Goal: Information Seeking & Learning: Learn about a topic

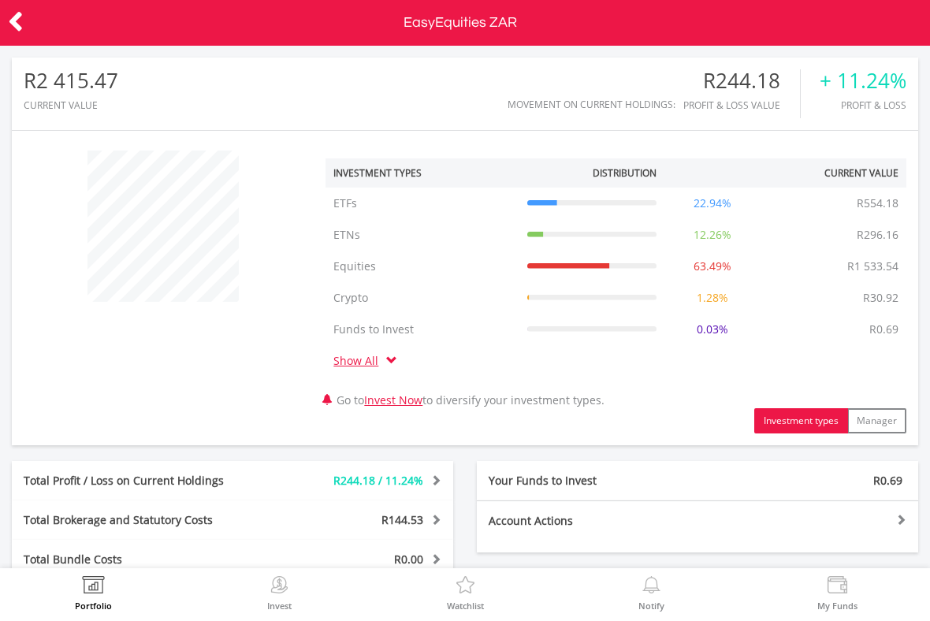
click at [276, 610] on label "Invest" at bounding box center [279, 605] width 24 height 9
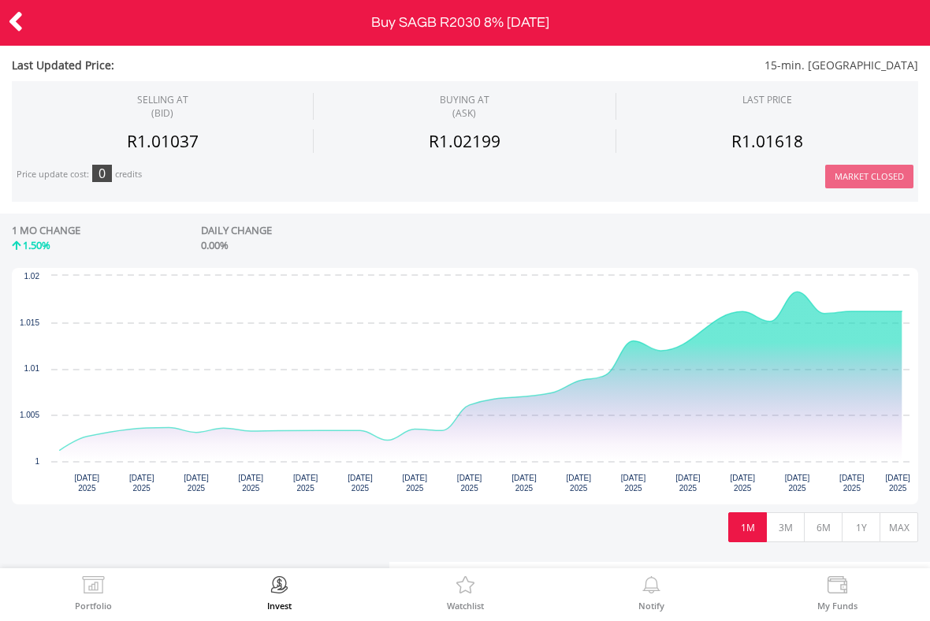
scroll to position [382, 0]
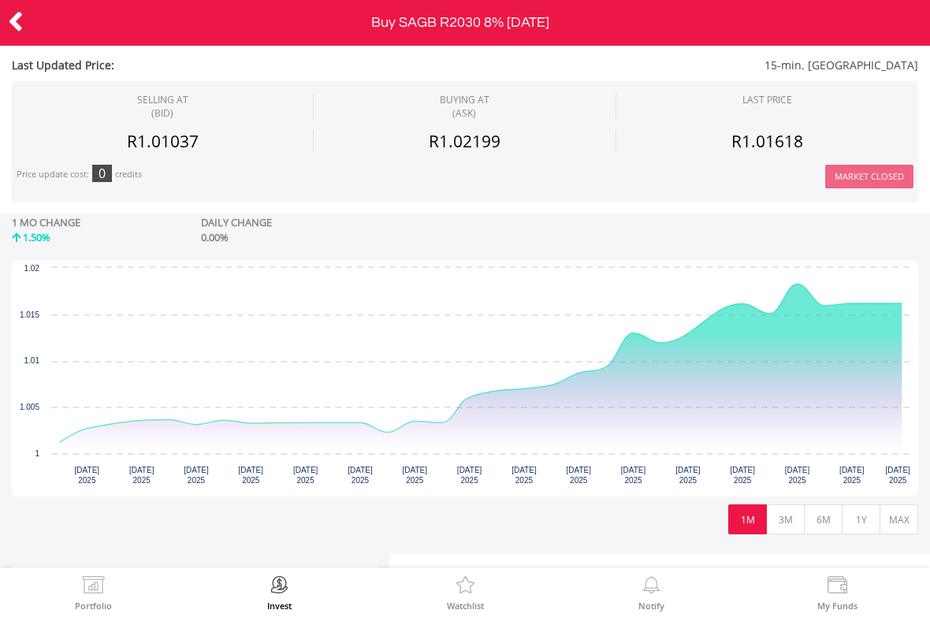
click at [789, 522] on button "3M" at bounding box center [785, 519] width 39 height 30
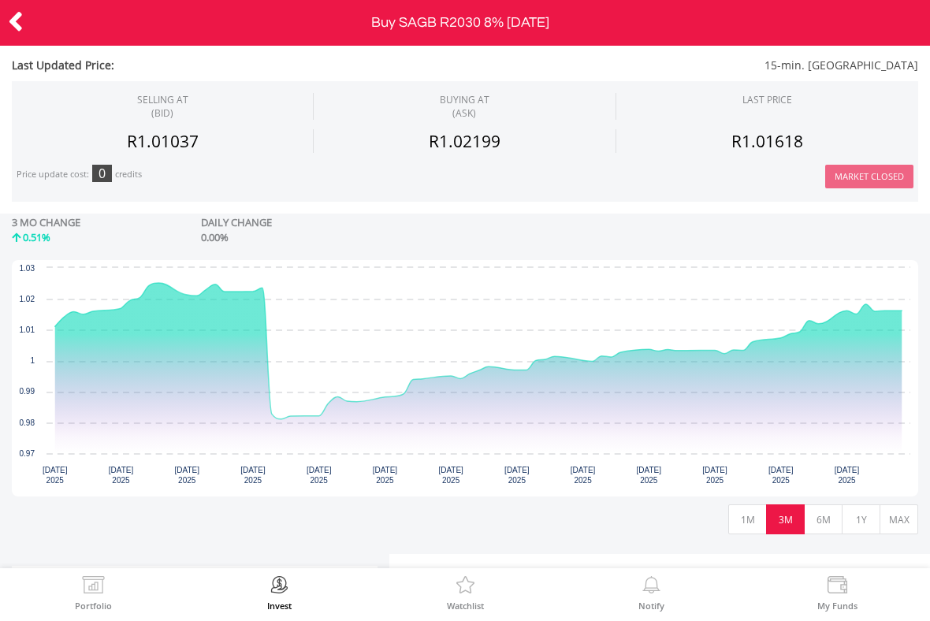
click at [867, 515] on button "1Y" at bounding box center [860, 519] width 39 height 30
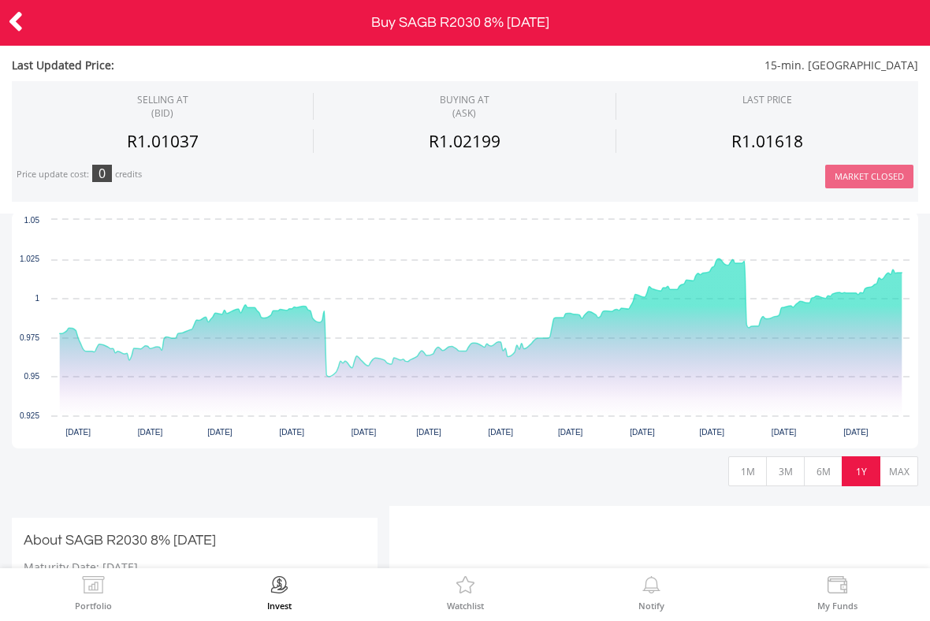
scroll to position [436, 0]
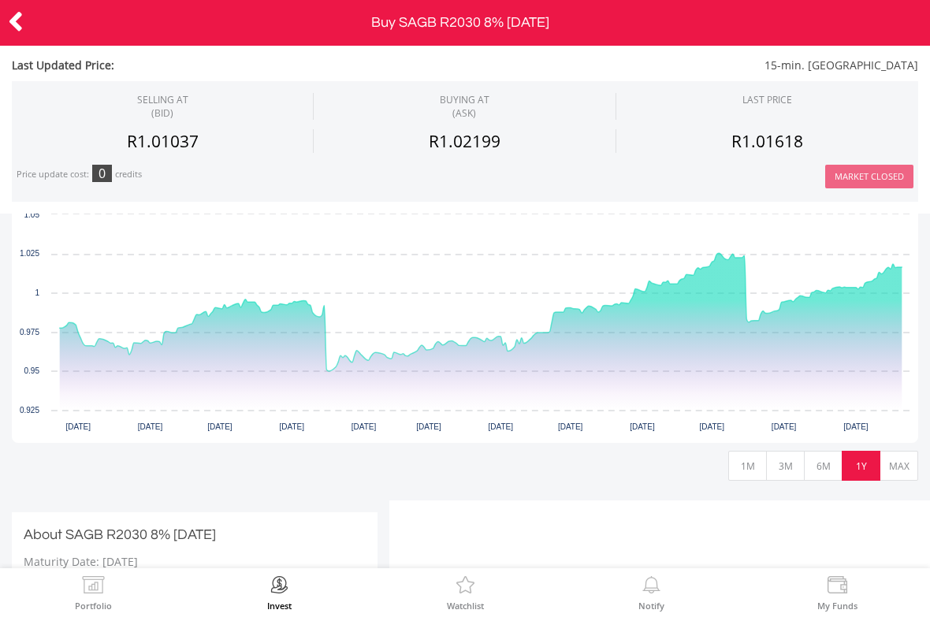
click at [902, 459] on button "MAX" at bounding box center [898, 466] width 39 height 30
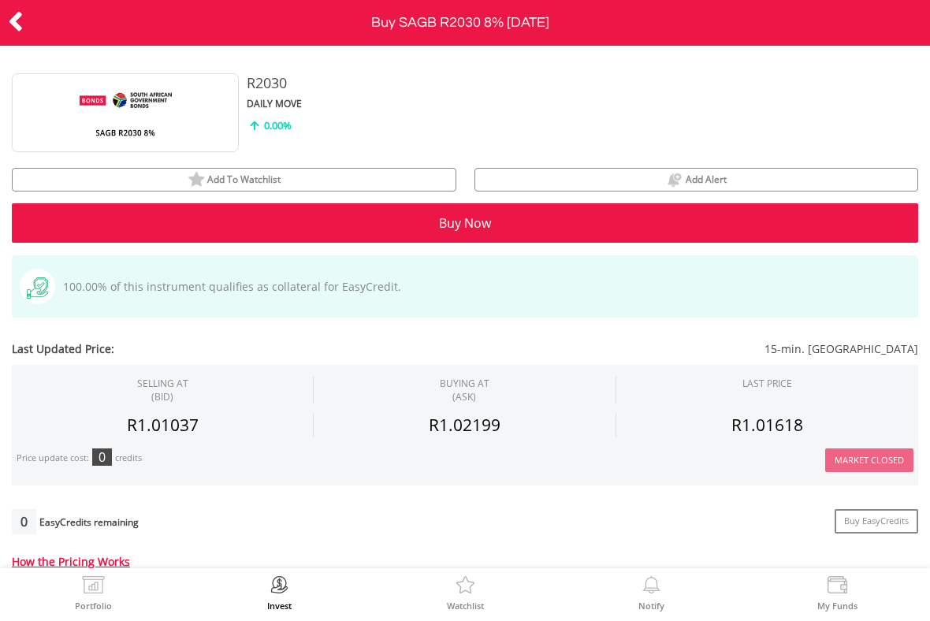
scroll to position [0, 0]
click at [9, 19] on icon at bounding box center [16, 21] width 16 height 31
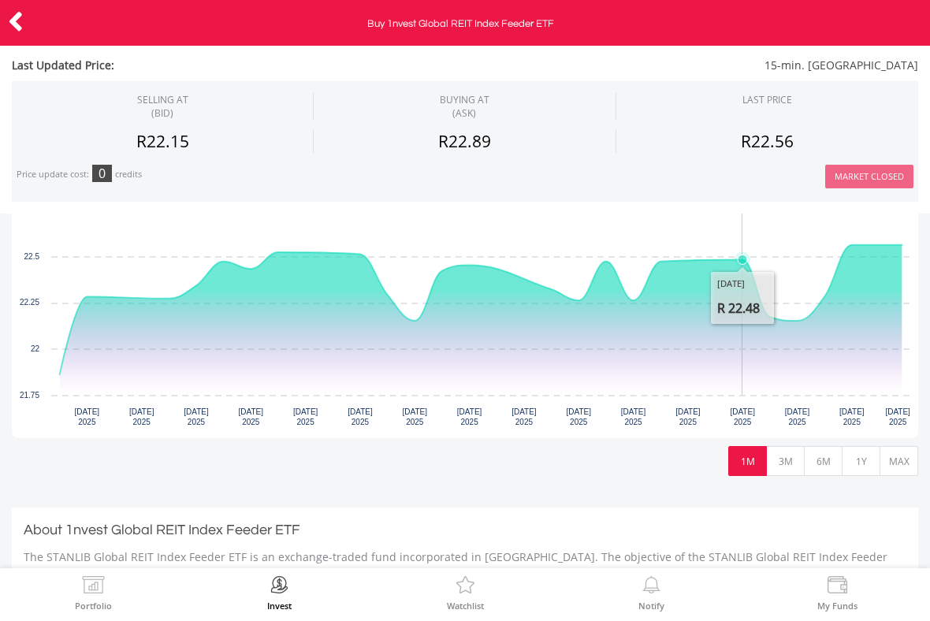
scroll to position [381, 0]
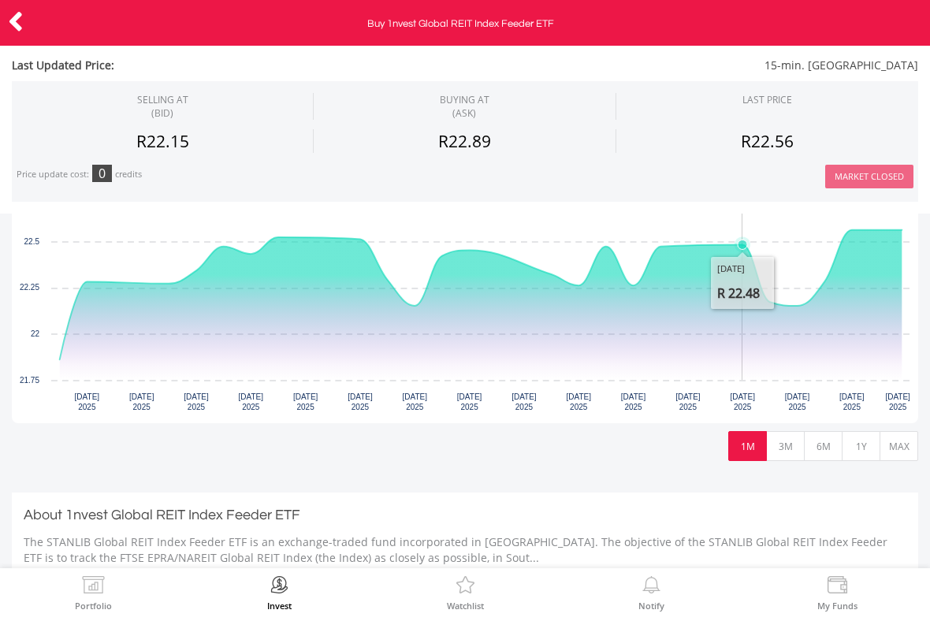
click at [792, 445] on button "3M" at bounding box center [785, 446] width 39 height 30
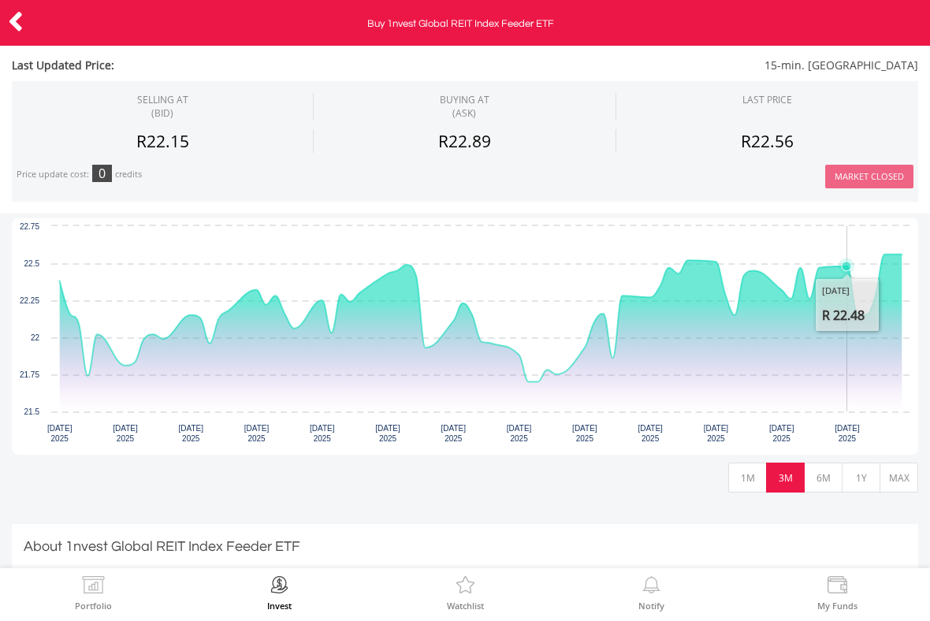
scroll to position [348, 0]
click at [838, 476] on button "6M" at bounding box center [823, 478] width 39 height 30
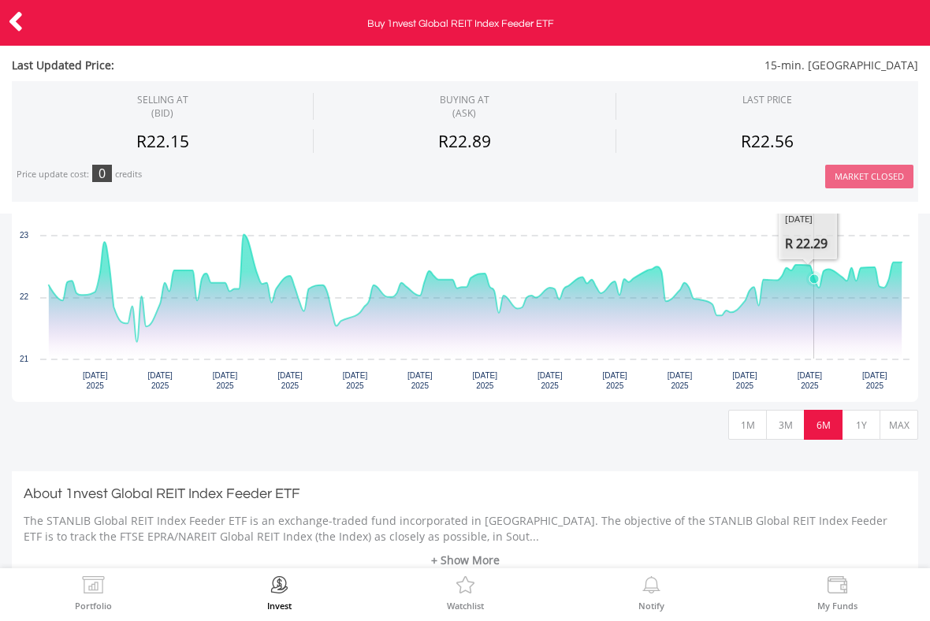
scroll to position [408, 0]
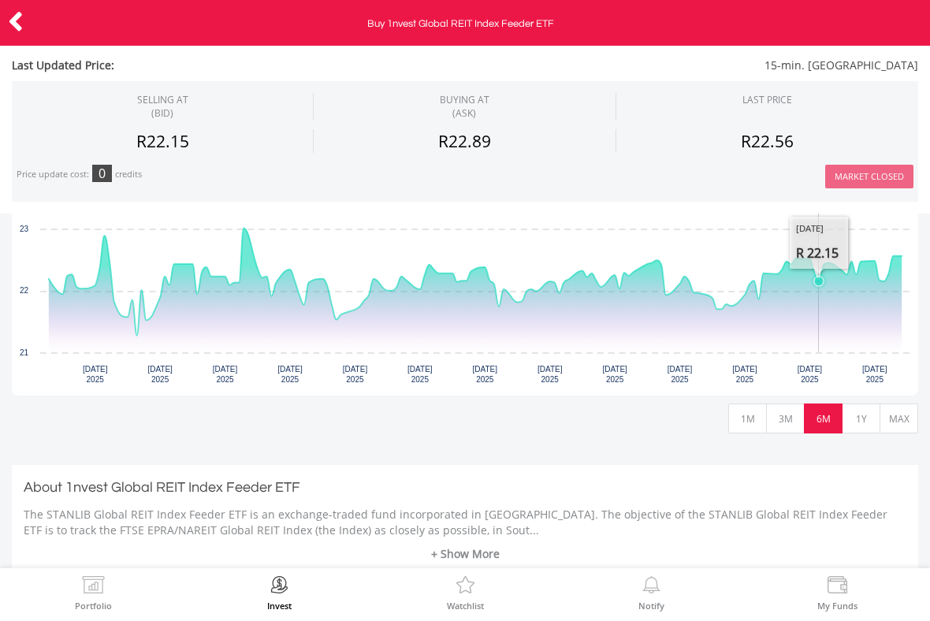
click at [860, 422] on button "1Y" at bounding box center [860, 418] width 39 height 30
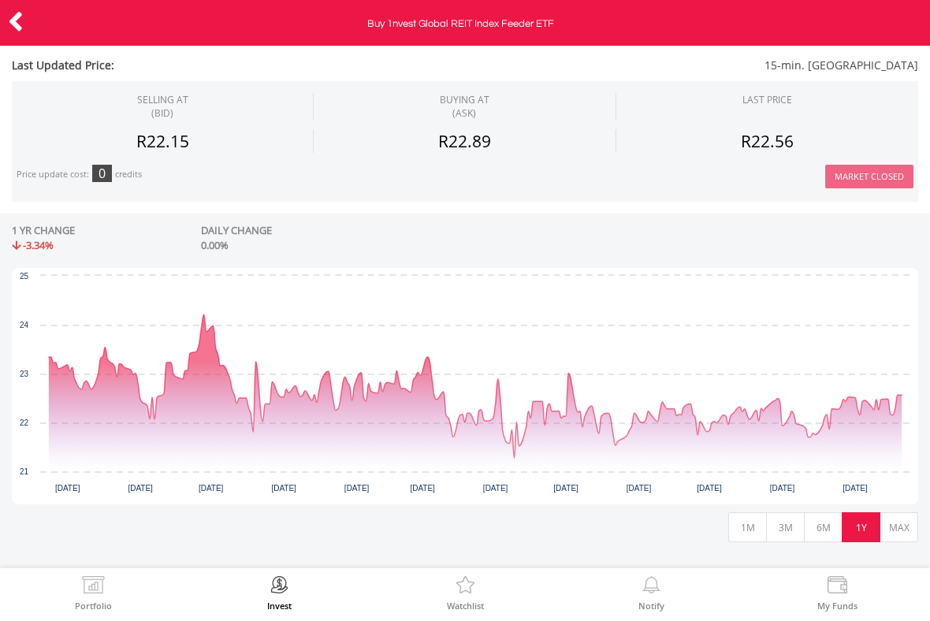
scroll to position [300, 0]
click at [23, 22] on icon at bounding box center [16, 21] width 16 height 31
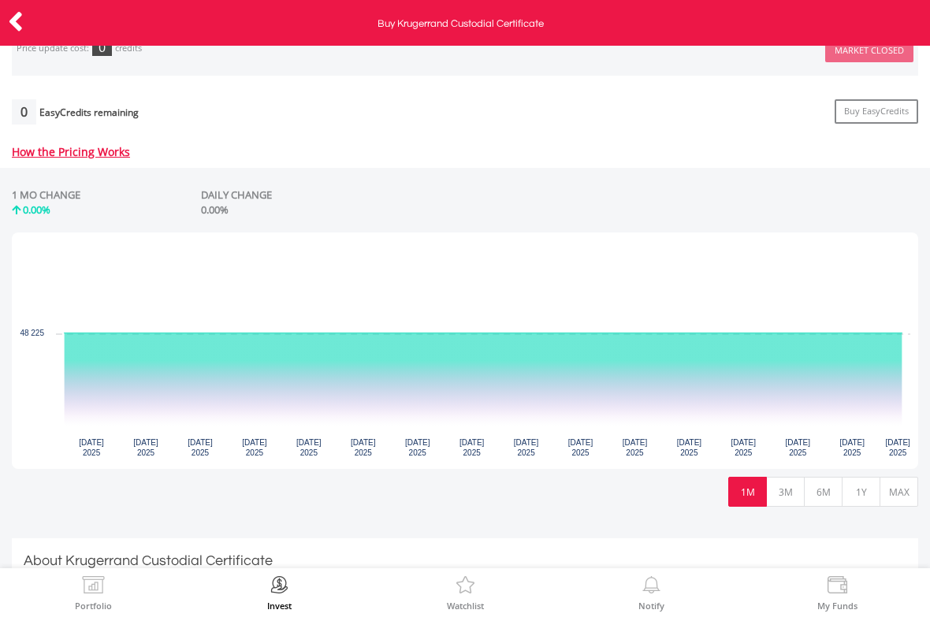
scroll to position [337, 0]
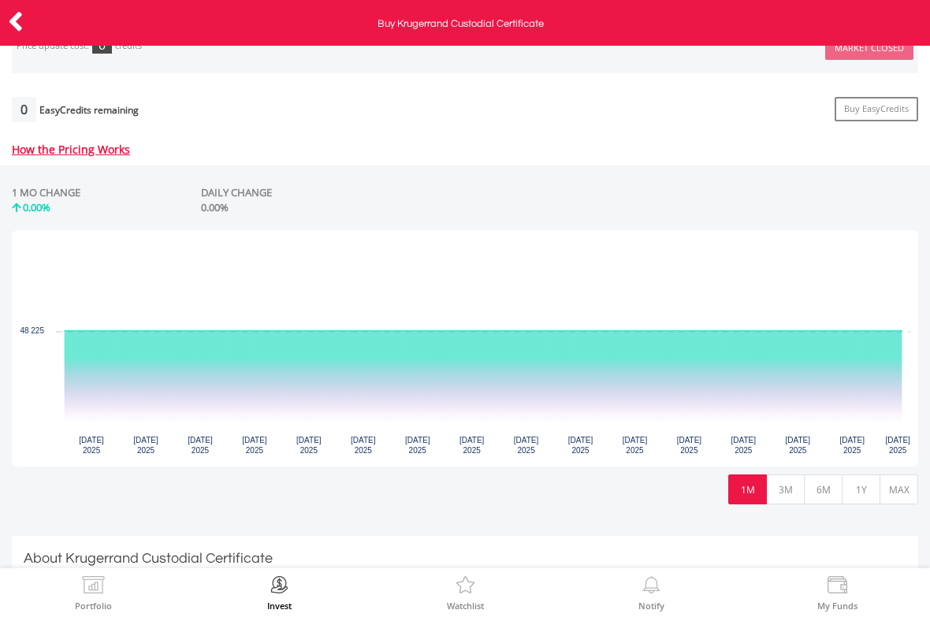
click at [782, 483] on button "3M" at bounding box center [785, 489] width 39 height 30
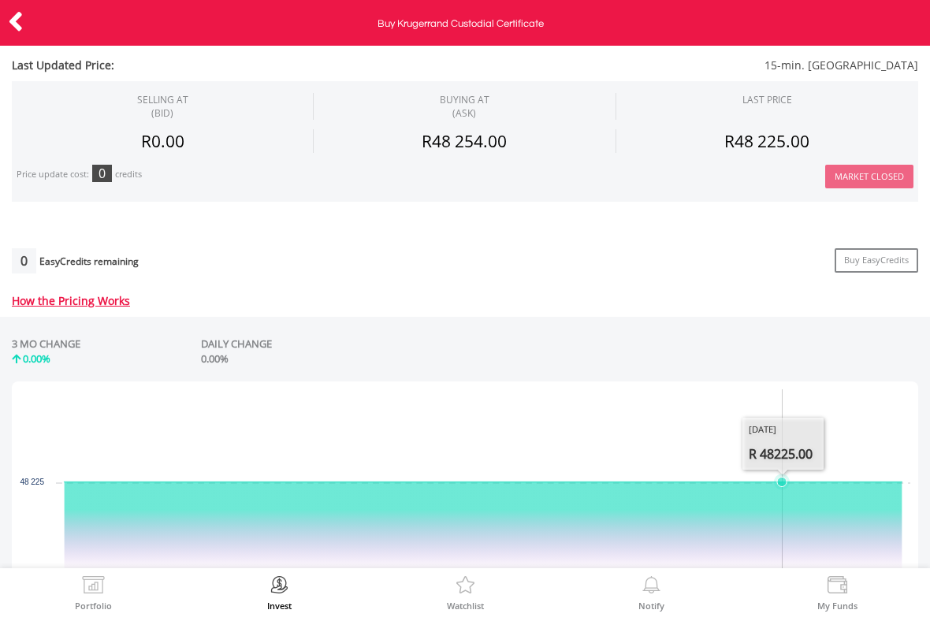
scroll to position [173, 0]
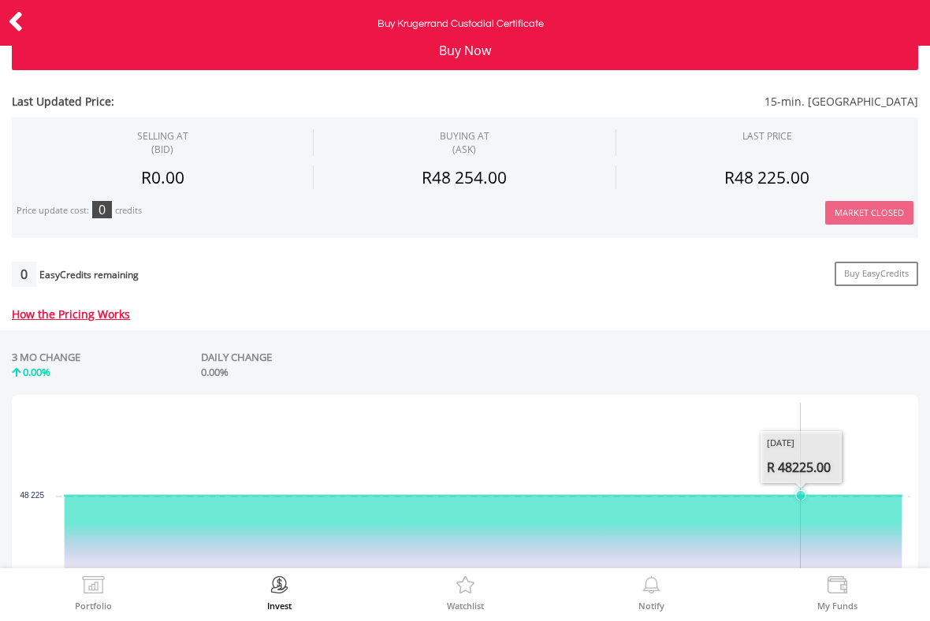
click at [22, 17] on icon at bounding box center [16, 21] width 16 height 31
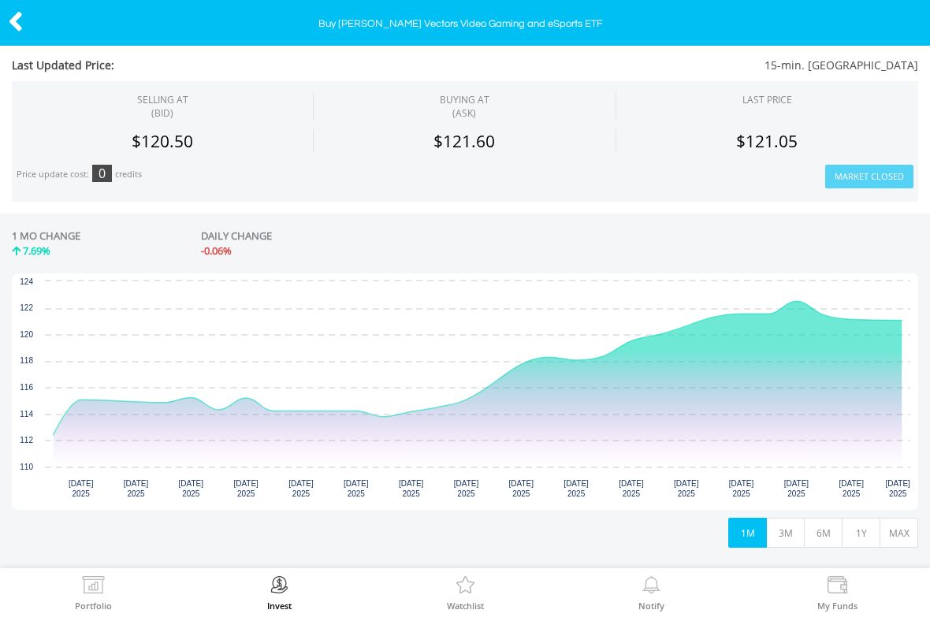
scroll to position [296, 0]
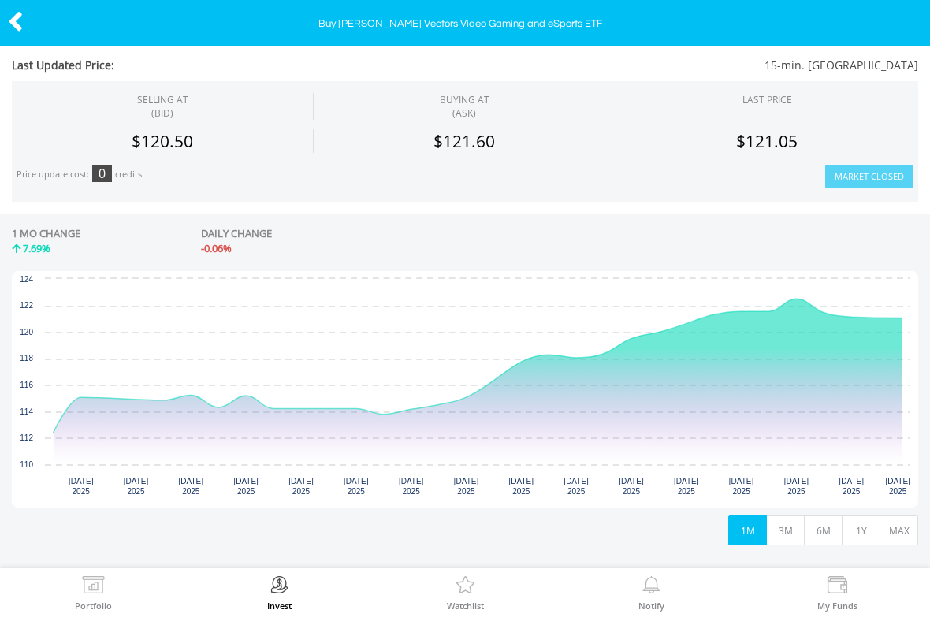
click at [858, 537] on button "1Y" at bounding box center [860, 530] width 39 height 30
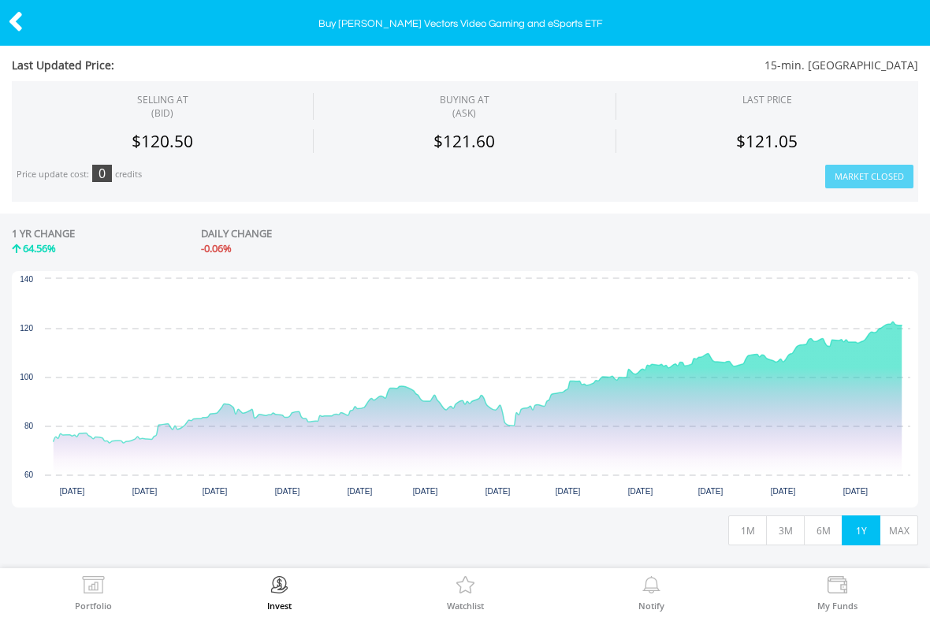
click at [20, 24] on icon at bounding box center [16, 21] width 16 height 31
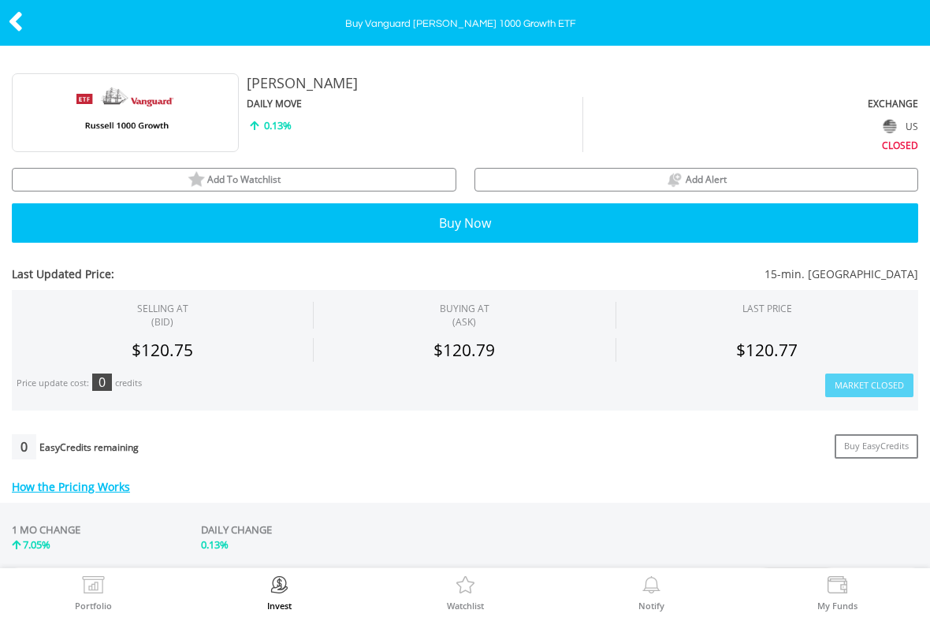
click at [10, 24] on icon at bounding box center [16, 21] width 16 height 31
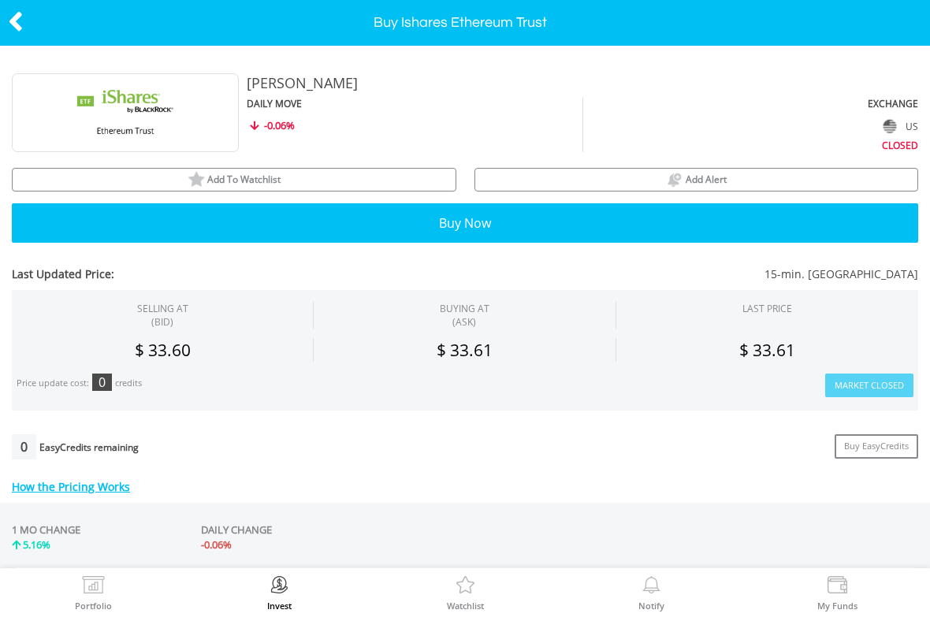
click at [20, 32] on icon at bounding box center [16, 21] width 16 height 31
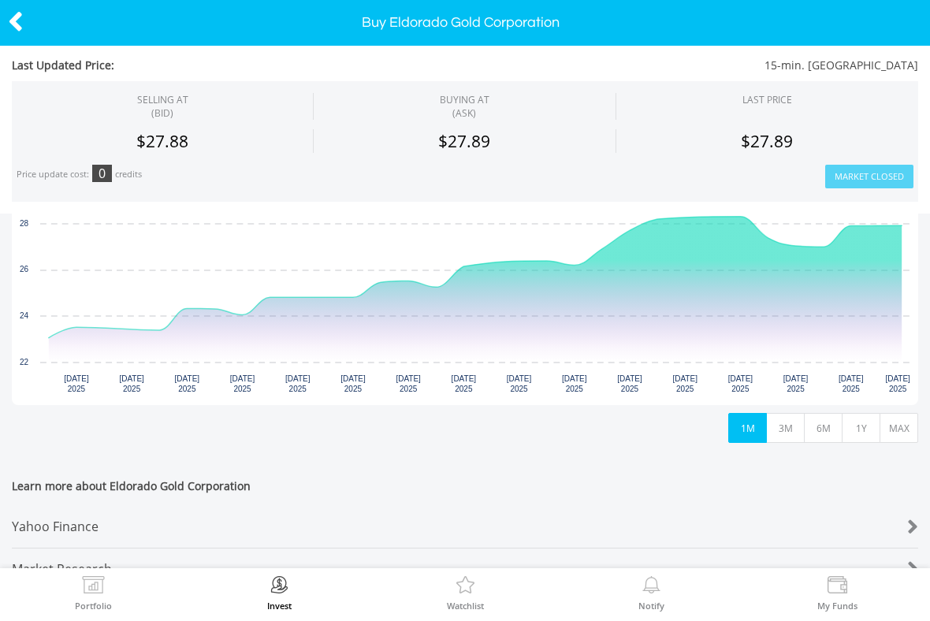
scroll to position [394, 0]
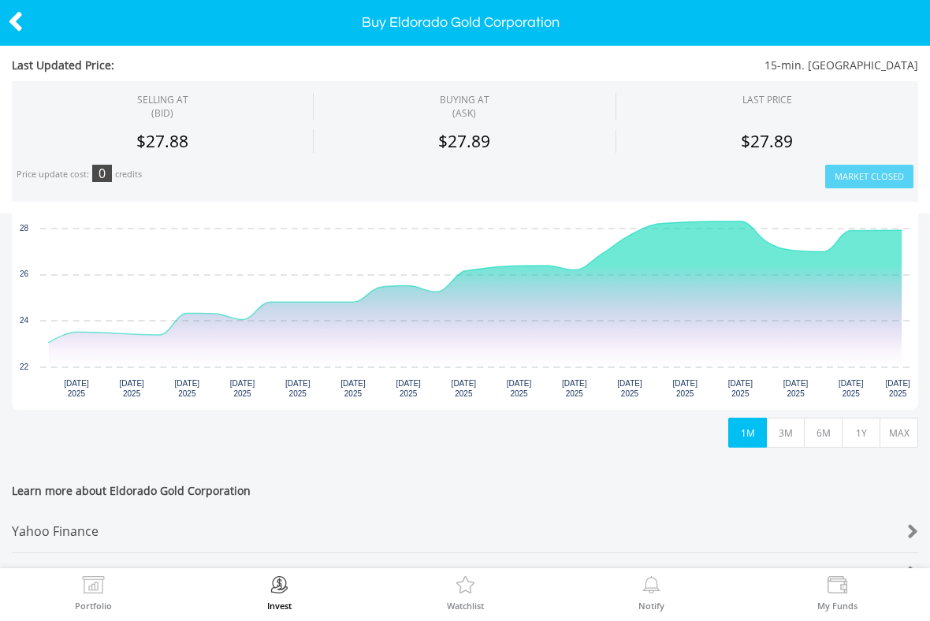
click at [858, 429] on button "1Y" at bounding box center [860, 433] width 39 height 30
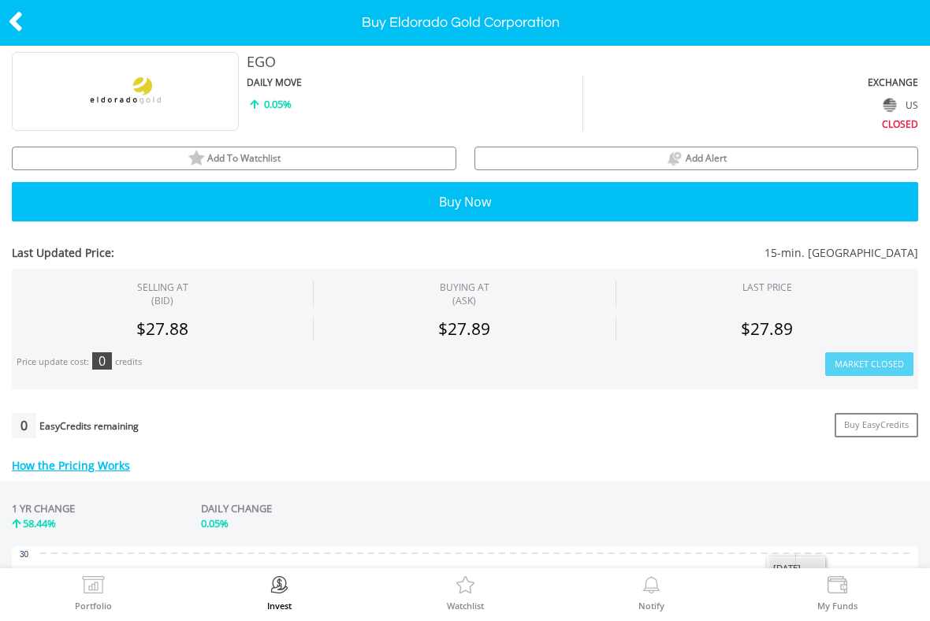
scroll to position [-4, 0]
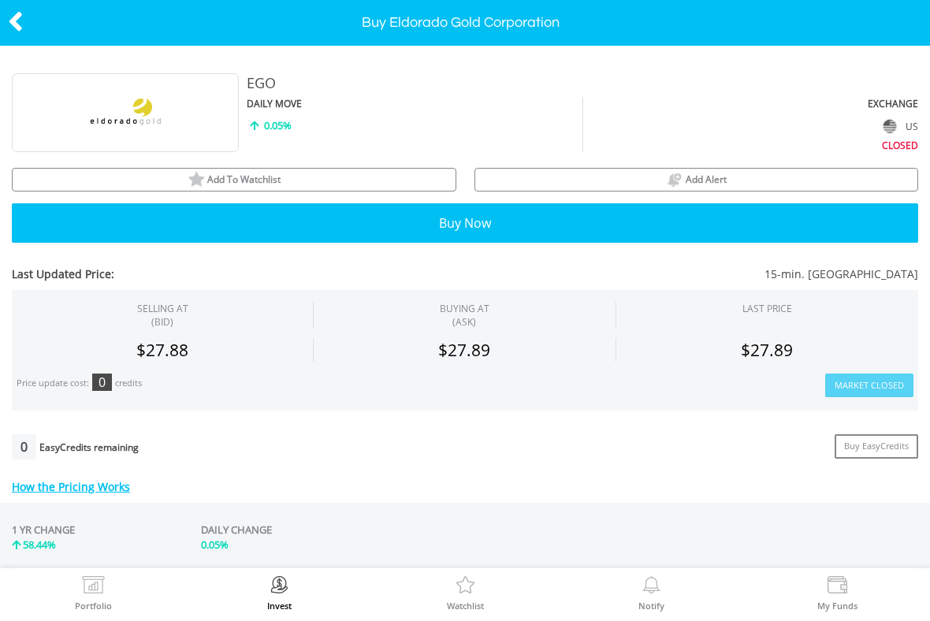
click at [17, 27] on icon at bounding box center [16, 21] width 16 height 31
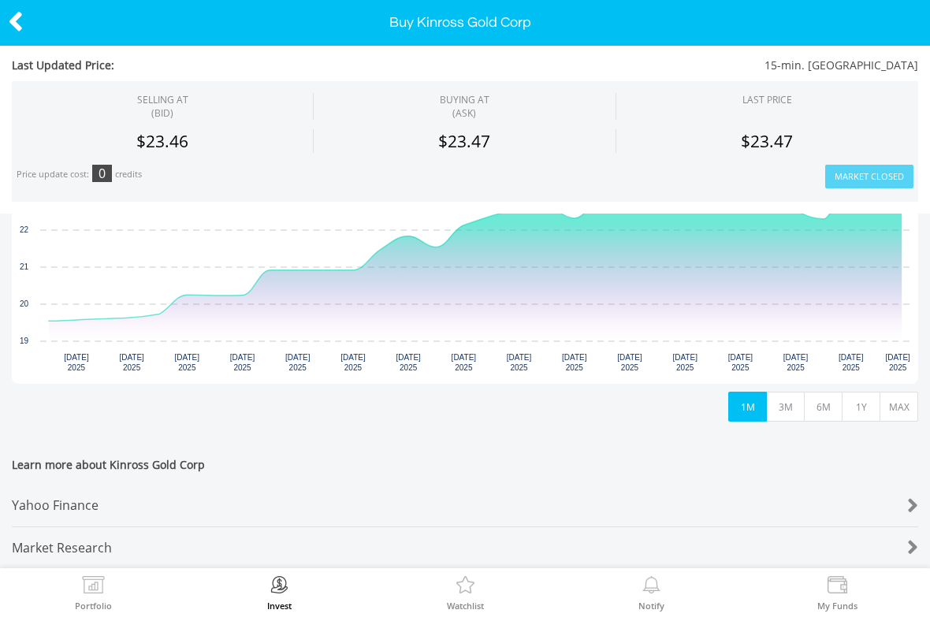
scroll to position [420, 0]
click at [857, 411] on button "1Y" at bounding box center [860, 407] width 39 height 30
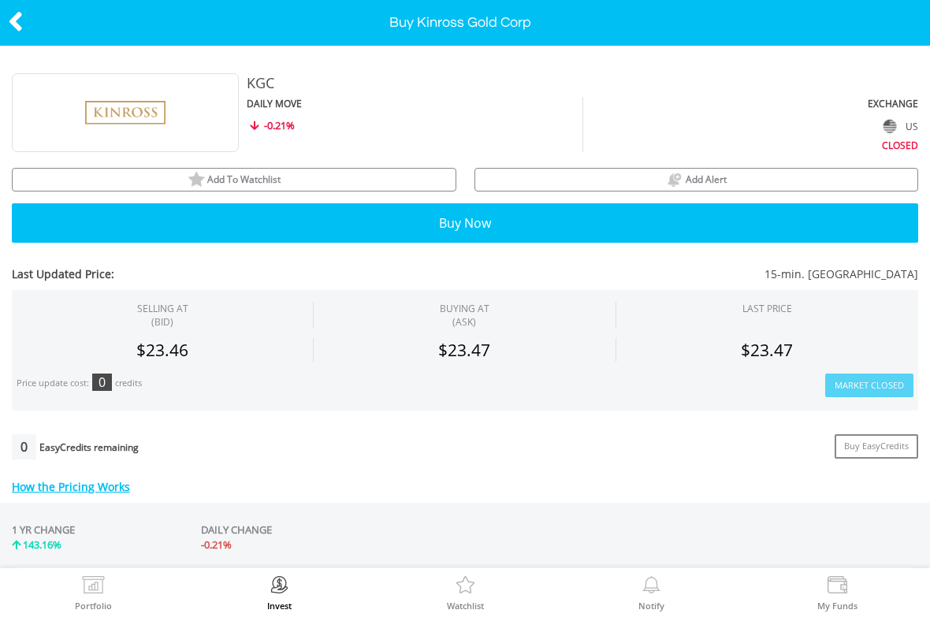
scroll to position [-1, 0]
click at [9, 9] on icon at bounding box center [16, 21] width 16 height 31
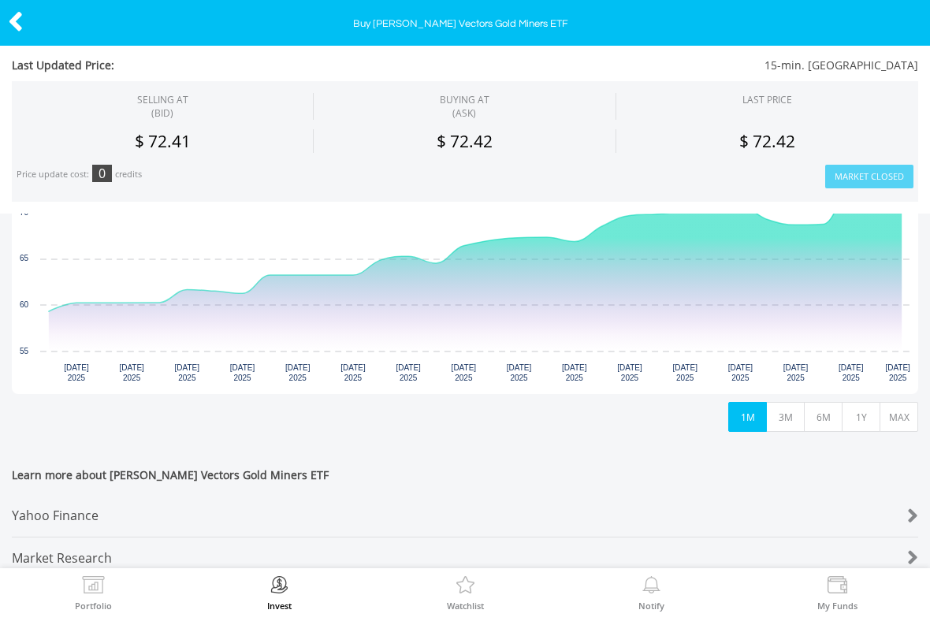
scroll to position [409, 0]
click at [857, 418] on button "1Y" at bounding box center [860, 418] width 39 height 30
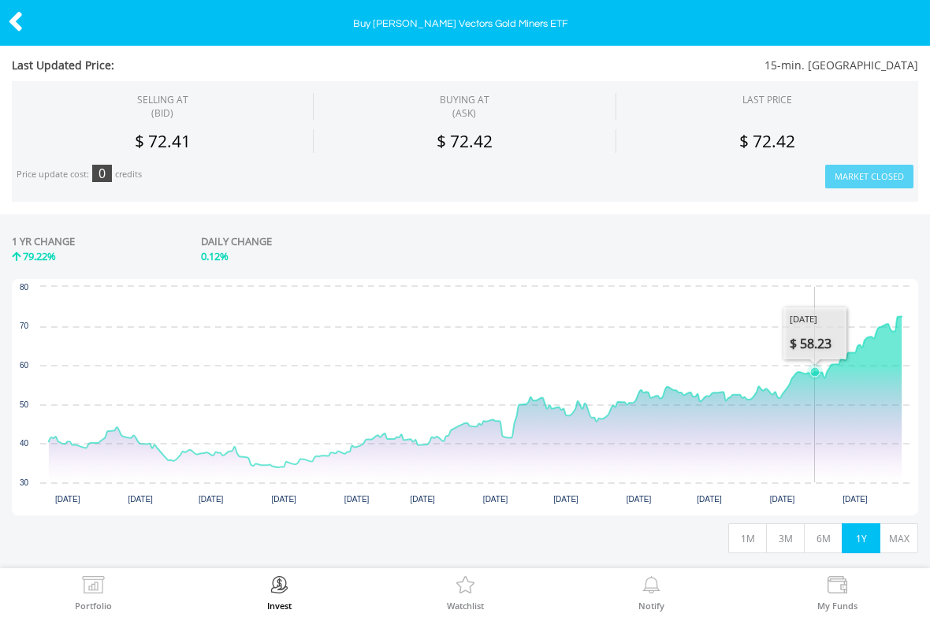
scroll to position [244, 0]
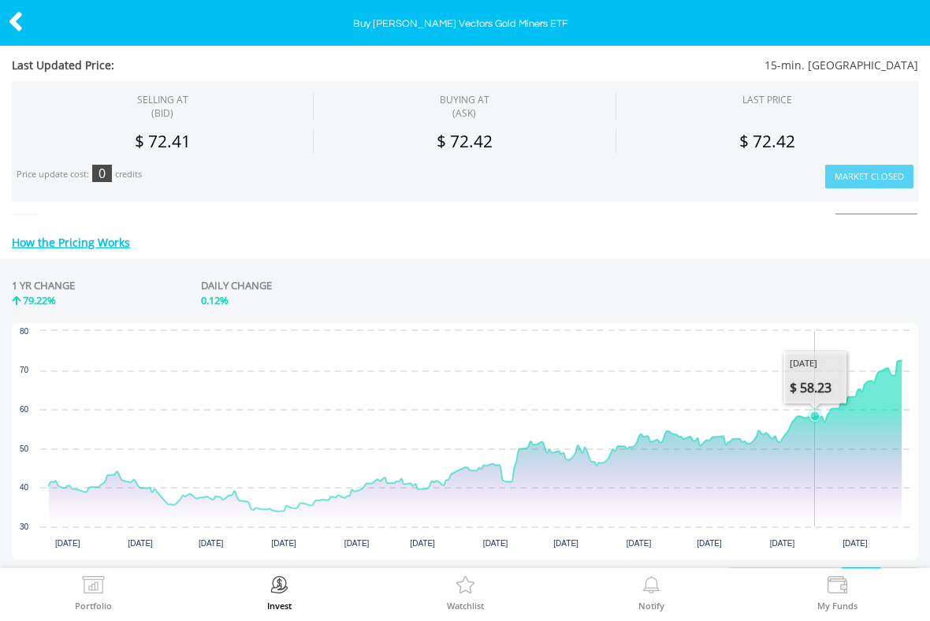
click at [14, 19] on icon at bounding box center [16, 21] width 16 height 31
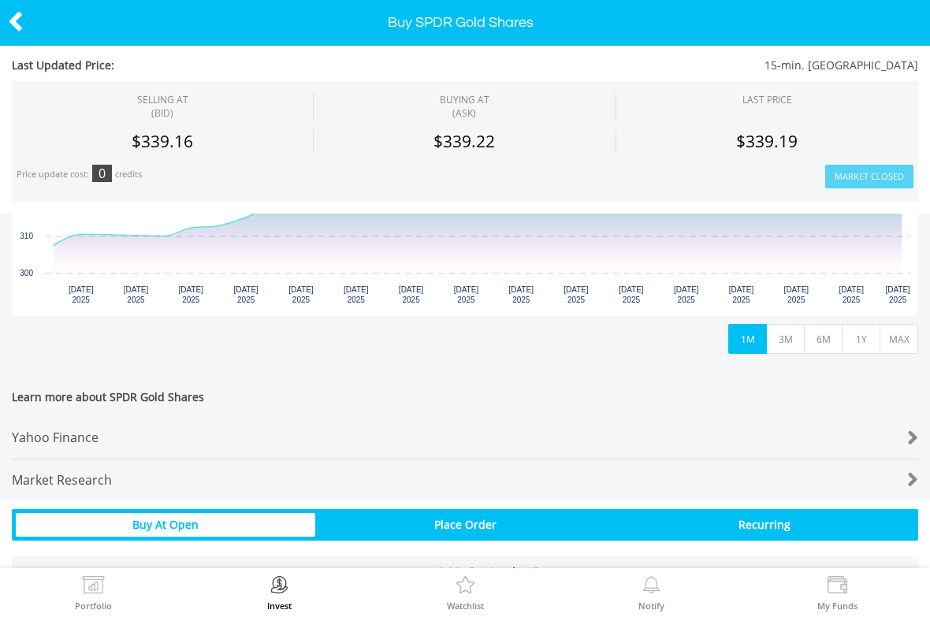
scroll to position [489, 0]
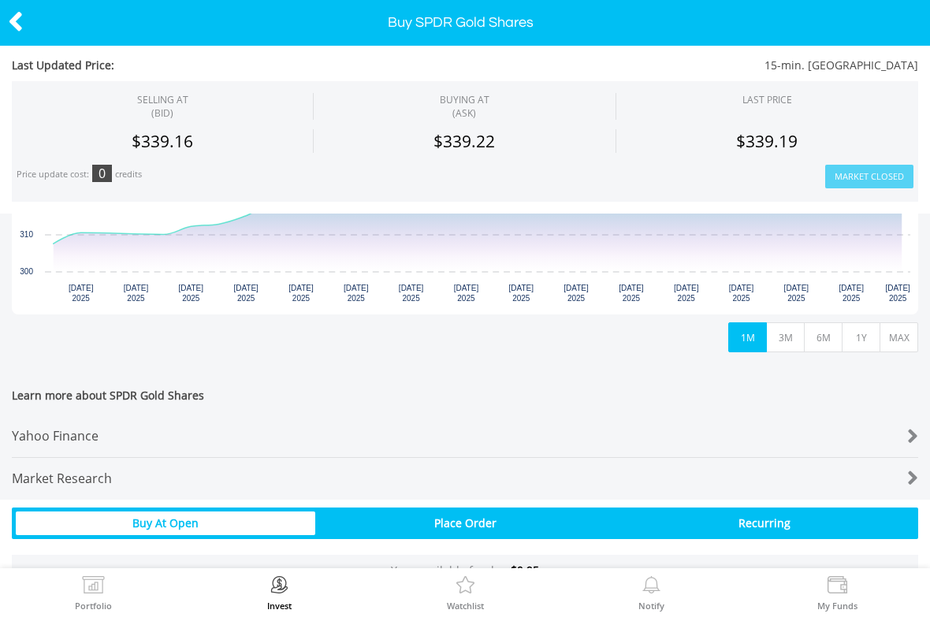
click at [868, 341] on button "1Y" at bounding box center [860, 337] width 39 height 30
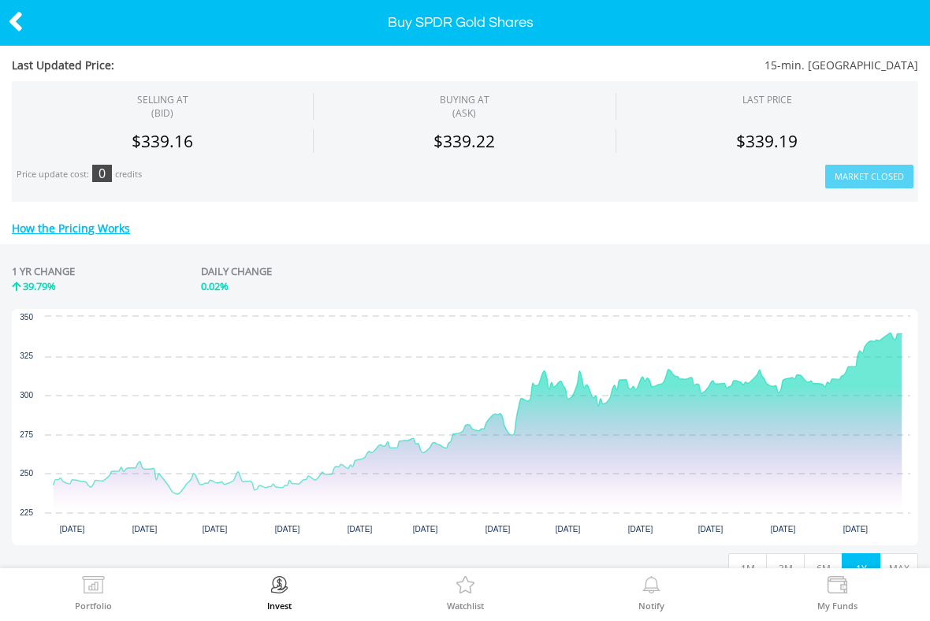
scroll to position [254, 0]
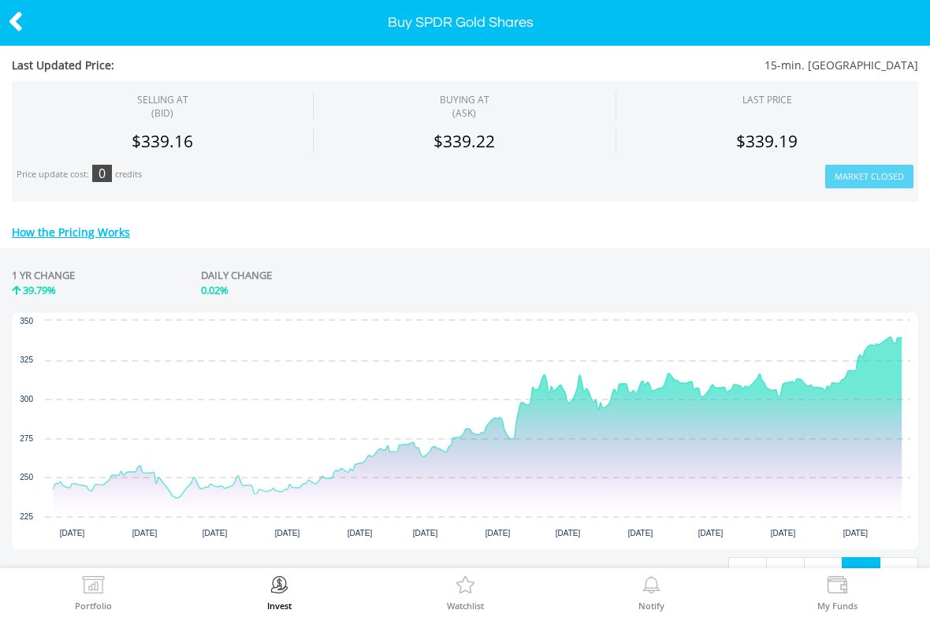
click at [11, 16] on icon at bounding box center [16, 21] width 16 height 31
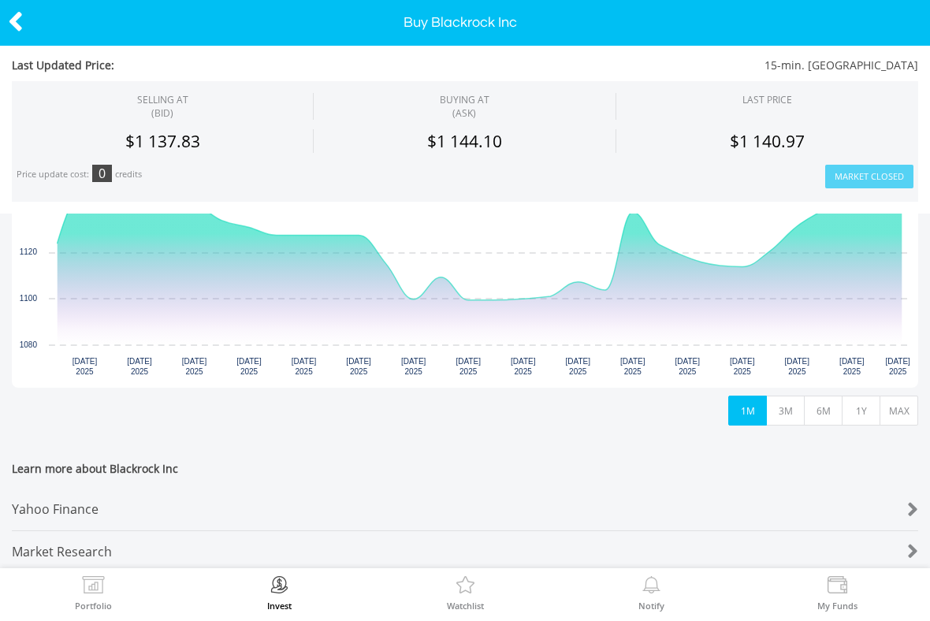
scroll to position [452, 0]
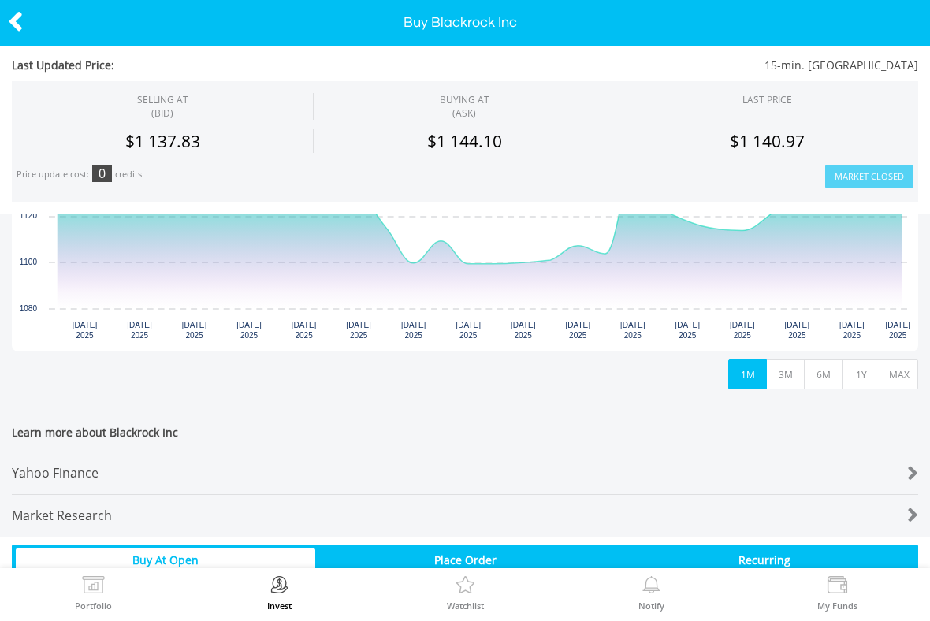
click at [860, 376] on button "1Y" at bounding box center [860, 374] width 39 height 30
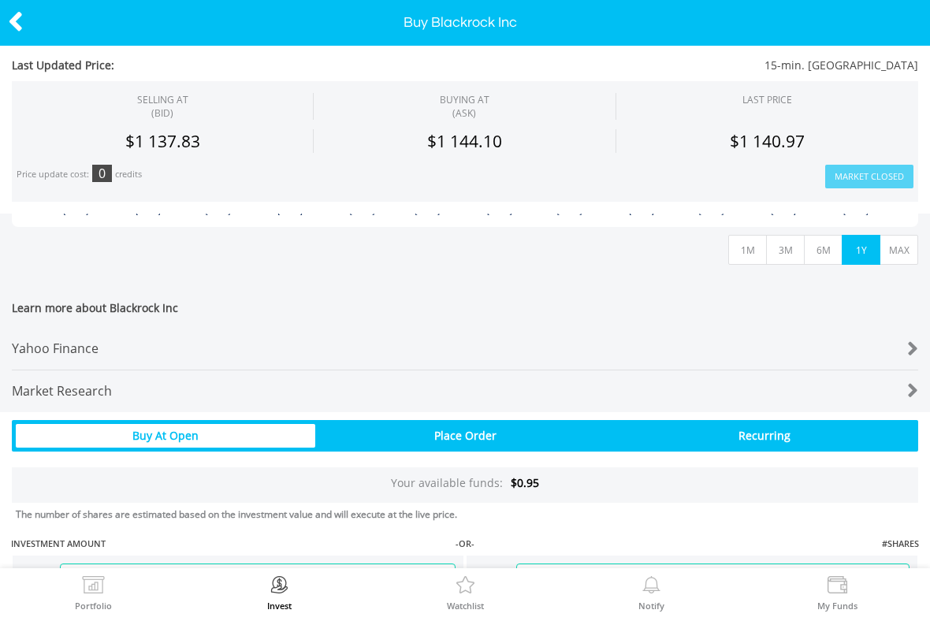
click at [827, 251] on button "6M" at bounding box center [823, 250] width 39 height 30
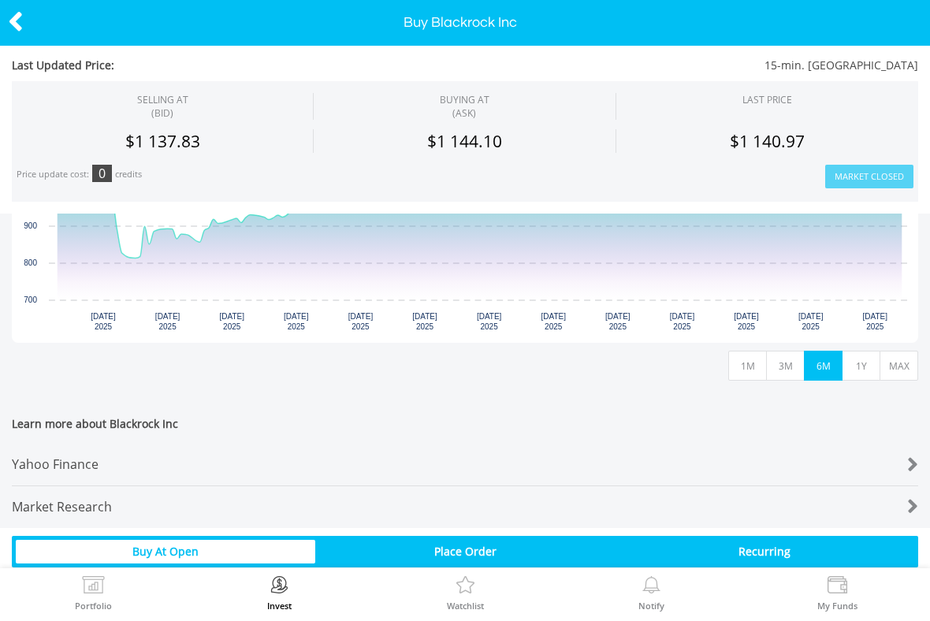
scroll to position [459, 0]
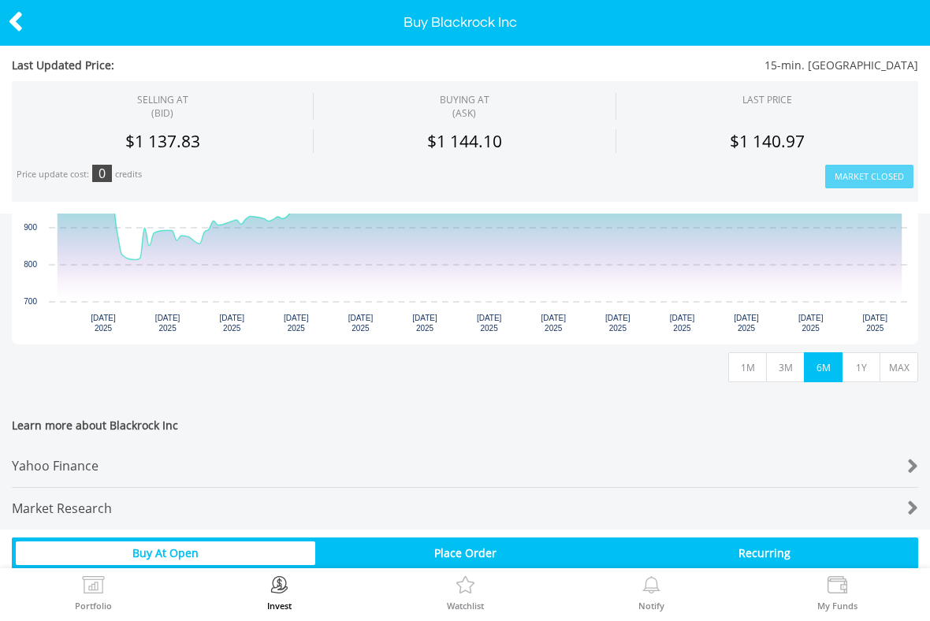
click at [852, 372] on button "1Y" at bounding box center [860, 367] width 39 height 30
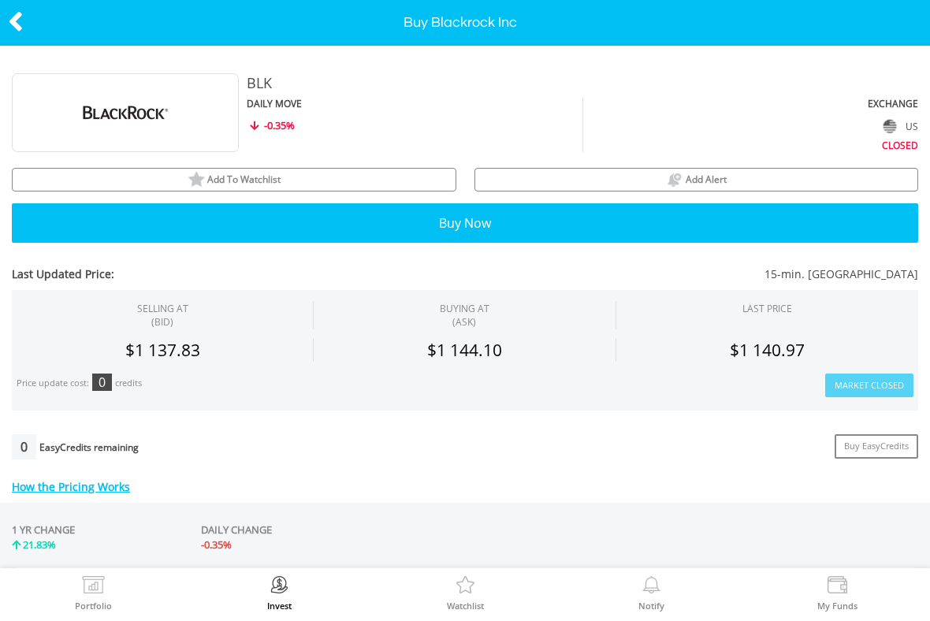
scroll to position [0, 0]
click at [20, 28] on icon at bounding box center [16, 21] width 16 height 31
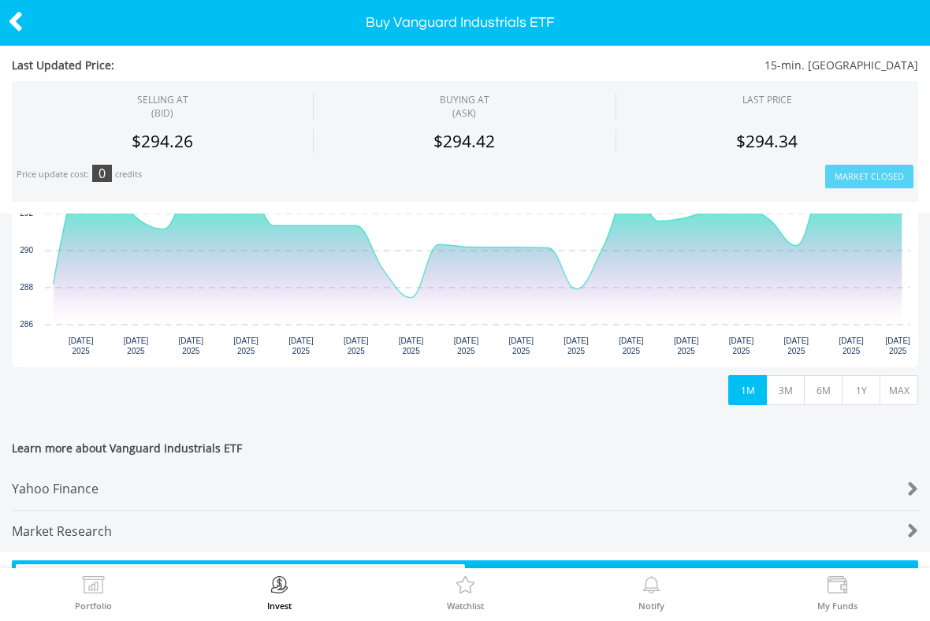
scroll to position [438, 0]
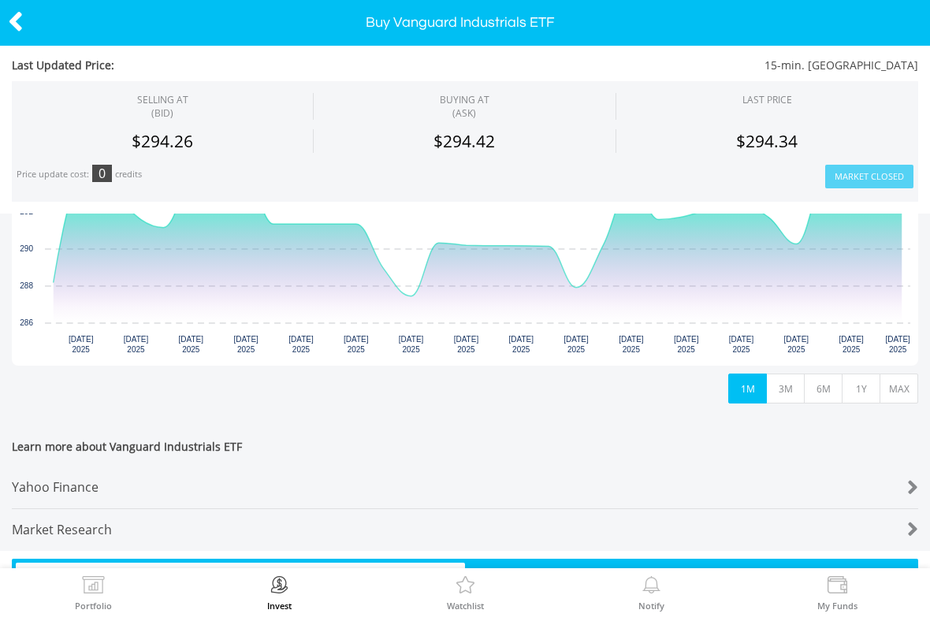
click at [863, 389] on button "1Y" at bounding box center [860, 388] width 39 height 30
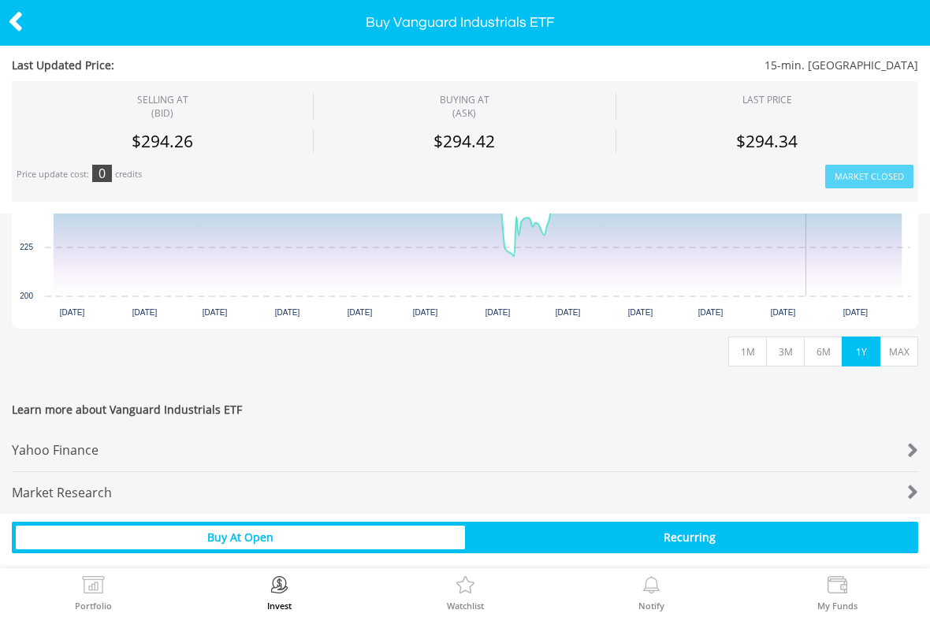
click at [827, 357] on button "6M" at bounding box center [823, 351] width 39 height 30
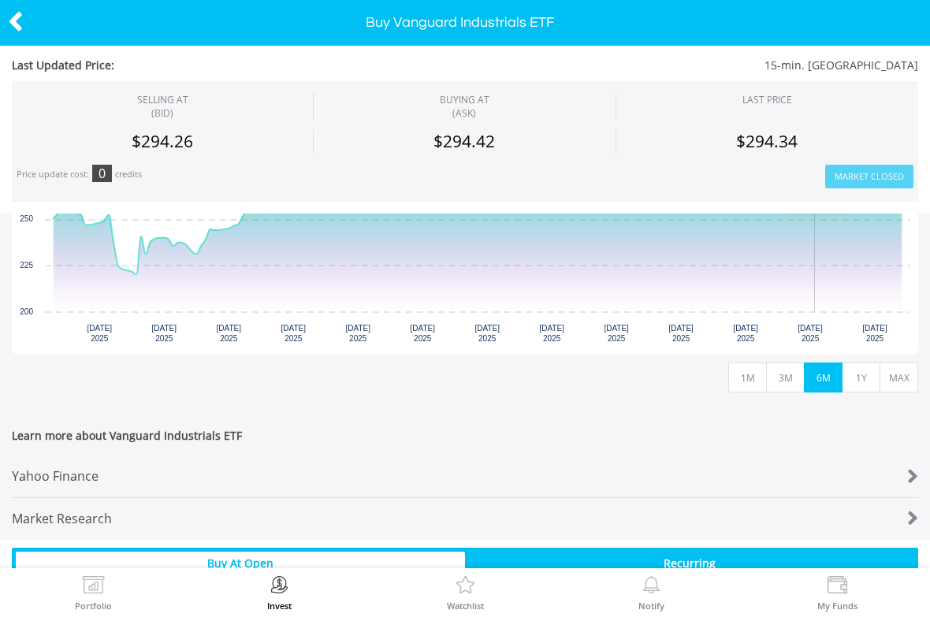
click at [867, 381] on button "1Y" at bounding box center [860, 377] width 39 height 30
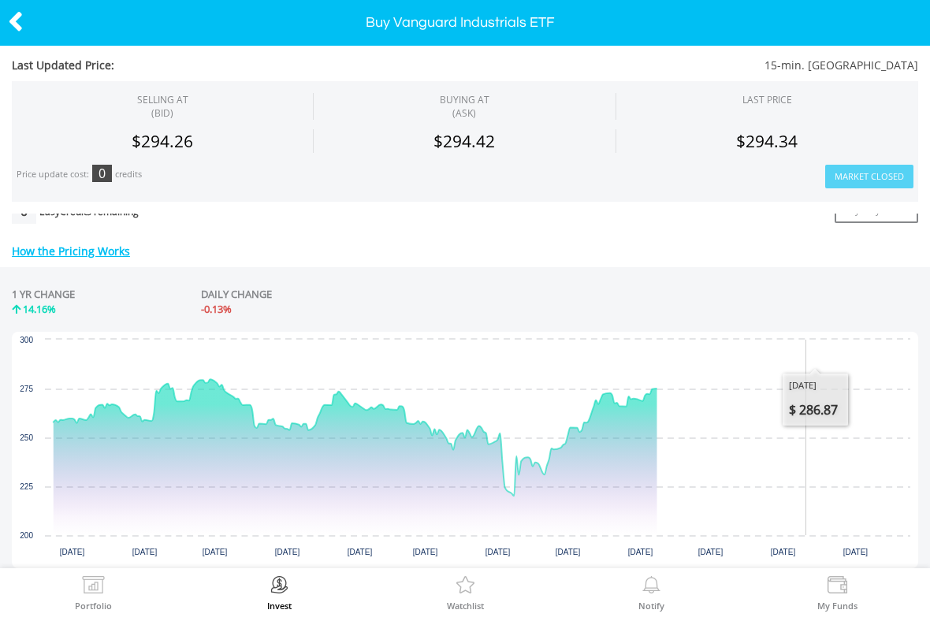
scroll to position [232, 0]
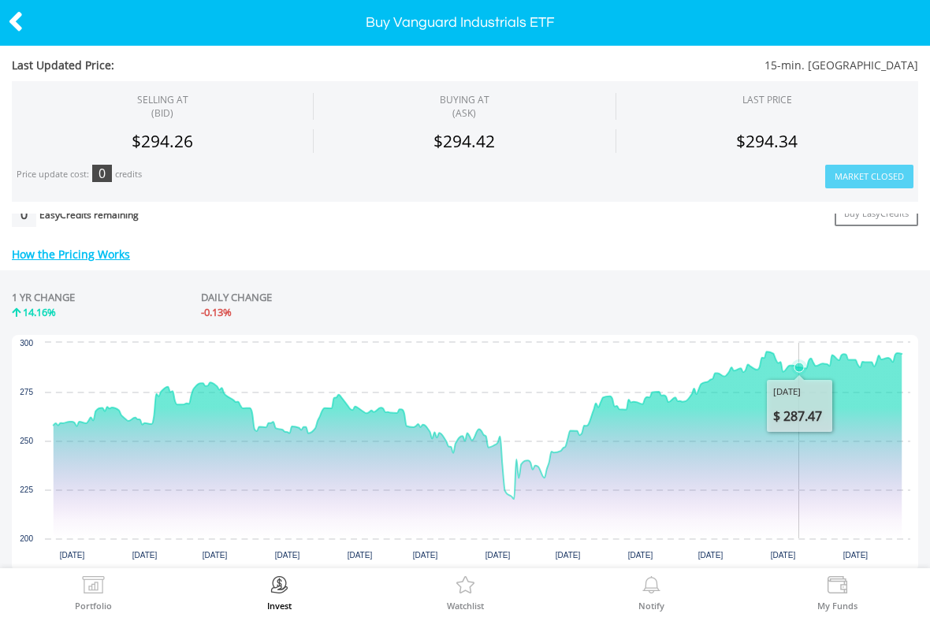
click at [19, 7] on icon at bounding box center [16, 21] width 16 height 31
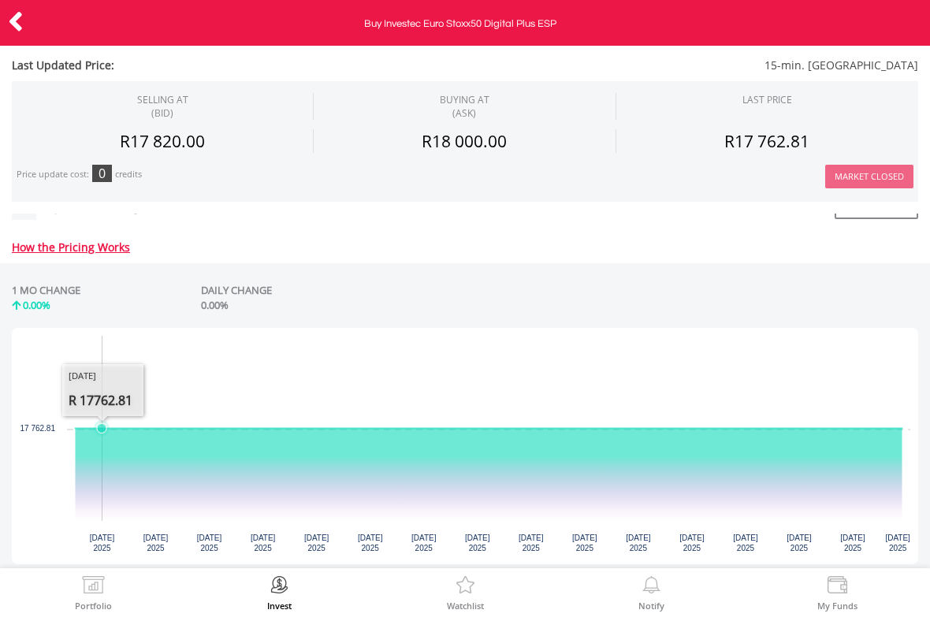
scroll to position [206, 0]
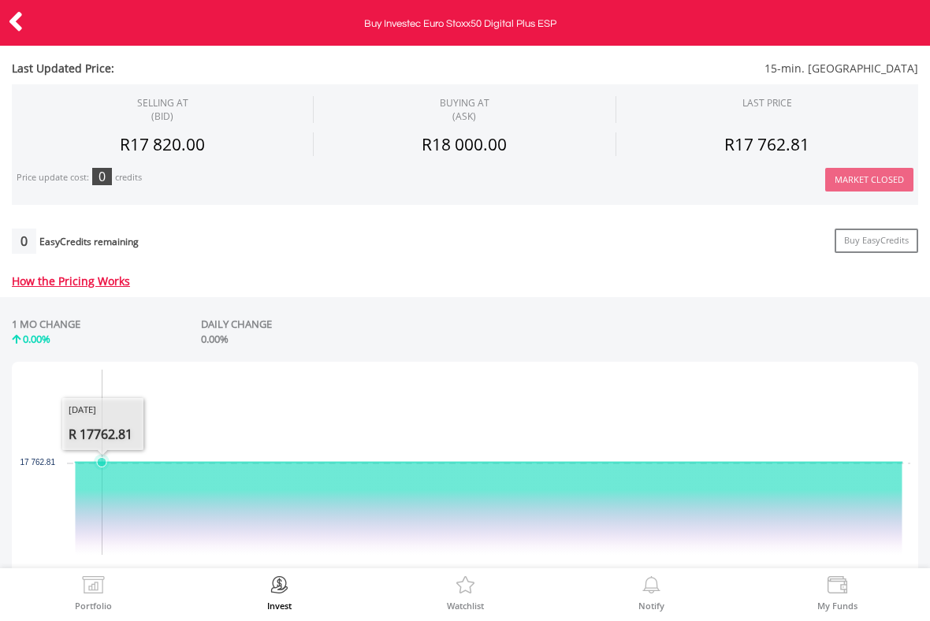
click at [13, 44] on header "Buy Investec Euro Stoxx50 Digital Plus ESP" at bounding box center [465, 23] width 930 height 46
click at [13, 15] on icon at bounding box center [16, 21] width 16 height 31
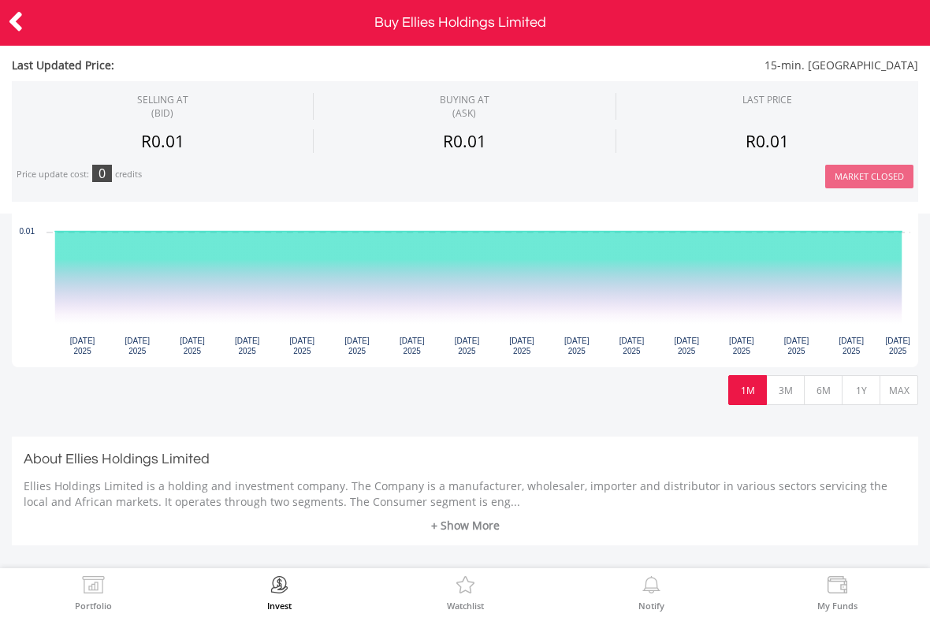
scroll to position [438, 0]
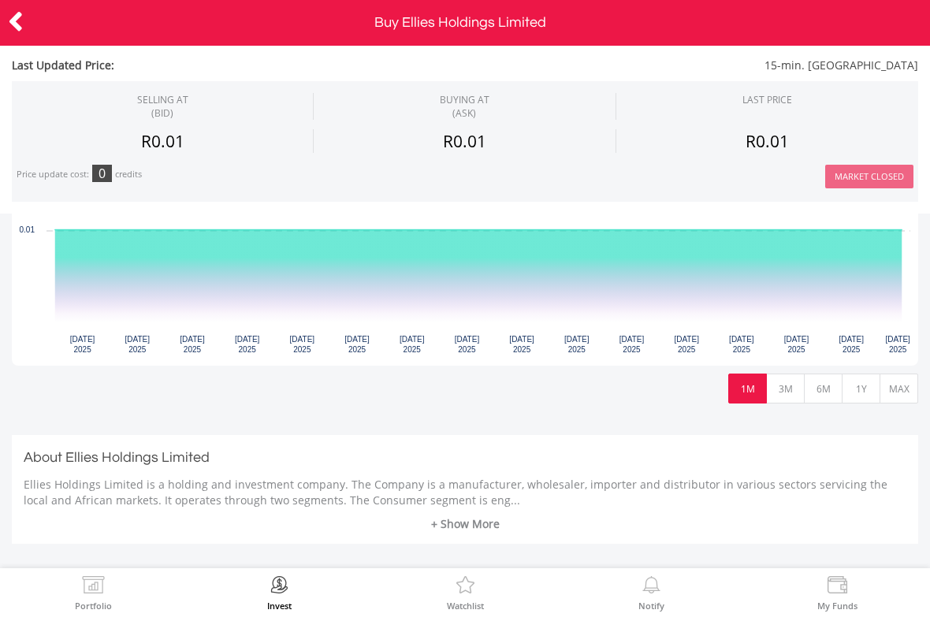
click at [863, 387] on button "1Y" at bounding box center [860, 388] width 39 height 30
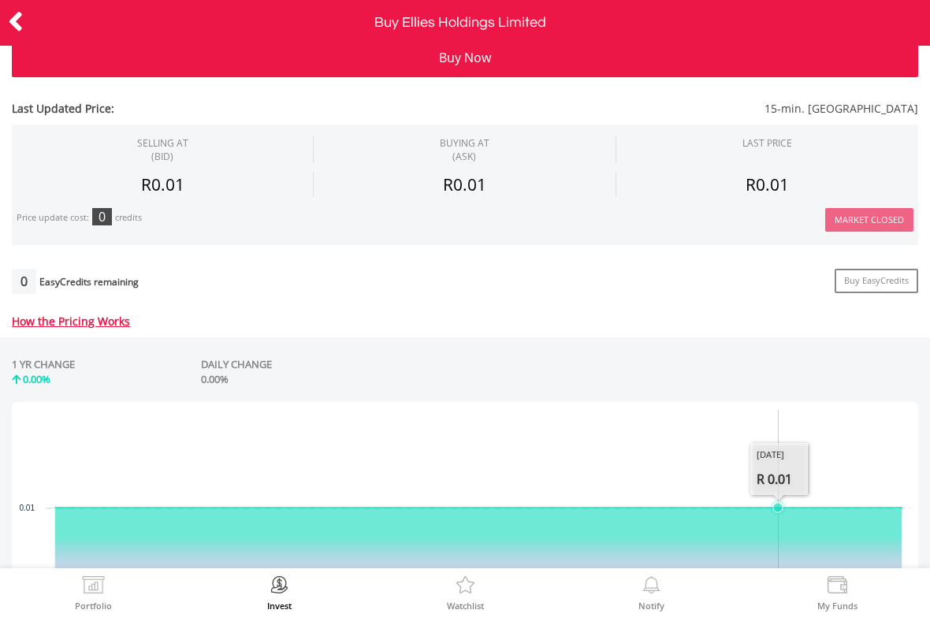
scroll to position [135, 0]
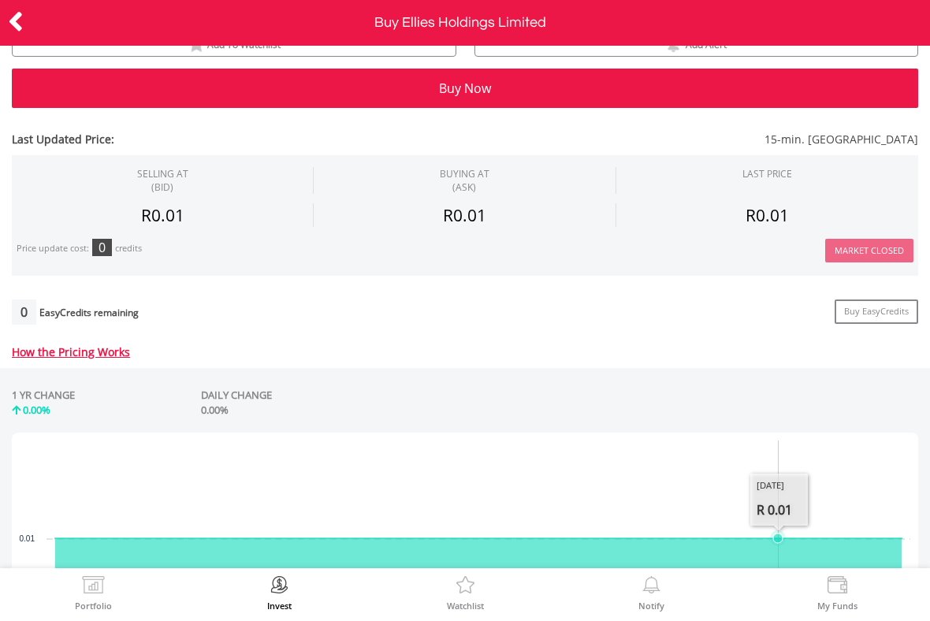
click at [21, 36] on icon at bounding box center [16, 21] width 16 height 31
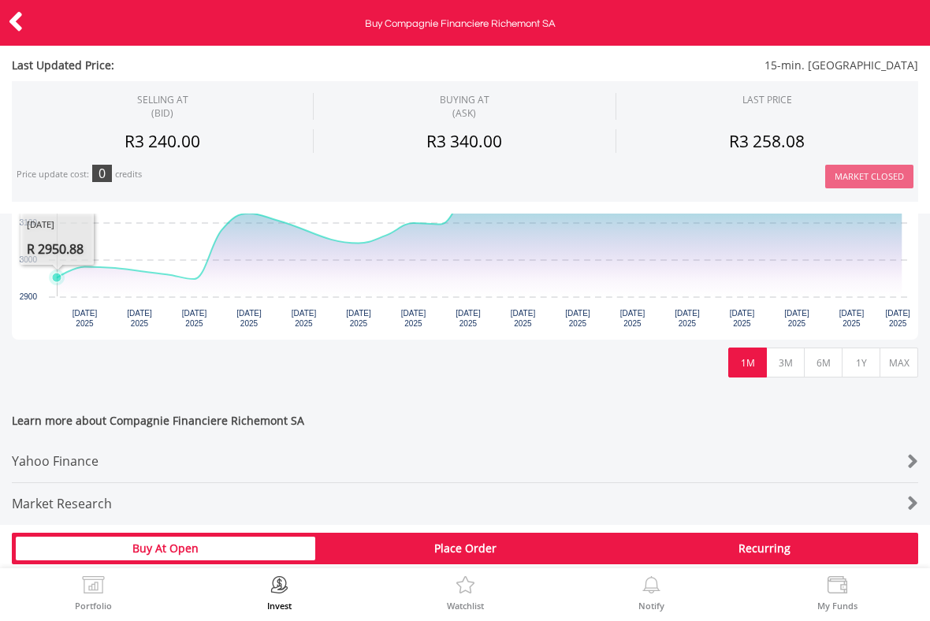
click at [863, 361] on button "1Y" at bounding box center [860, 362] width 39 height 30
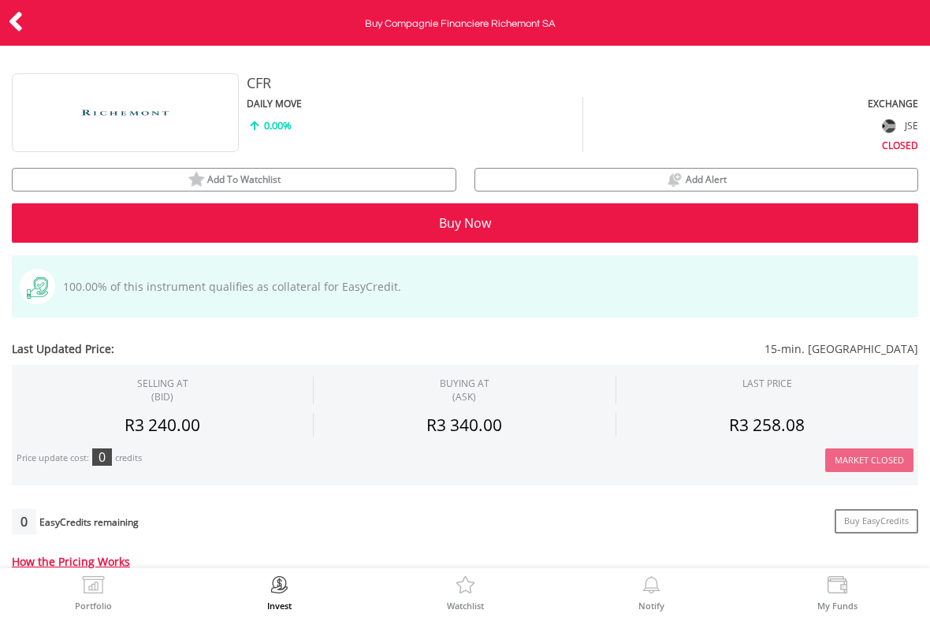
scroll to position [-1, 0]
click at [20, 28] on icon at bounding box center [16, 21] width 16 height 31
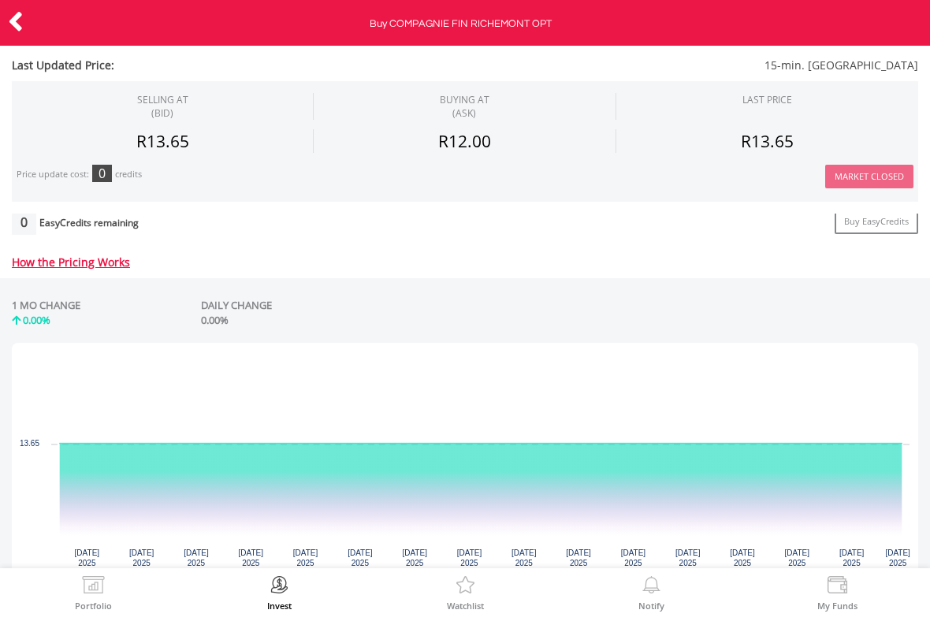
scroll to position [225, 0]
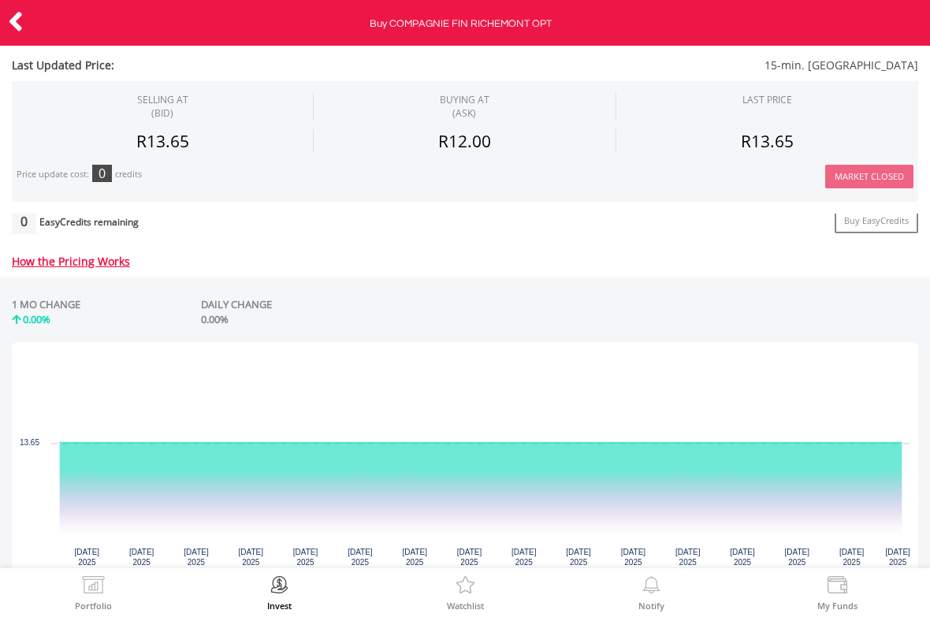
click at [12, 16] on icon at bounding box center [16, 21] width 16 height 31
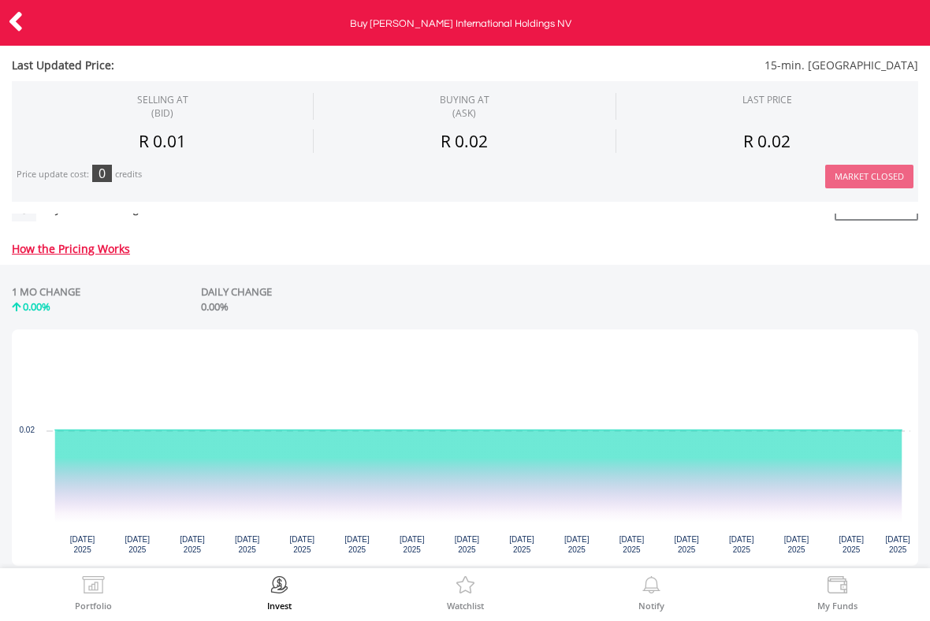
scroll to position [237, 0]
click at [9, 17] on icon at bounding box center [16, 21] width 16 height 31
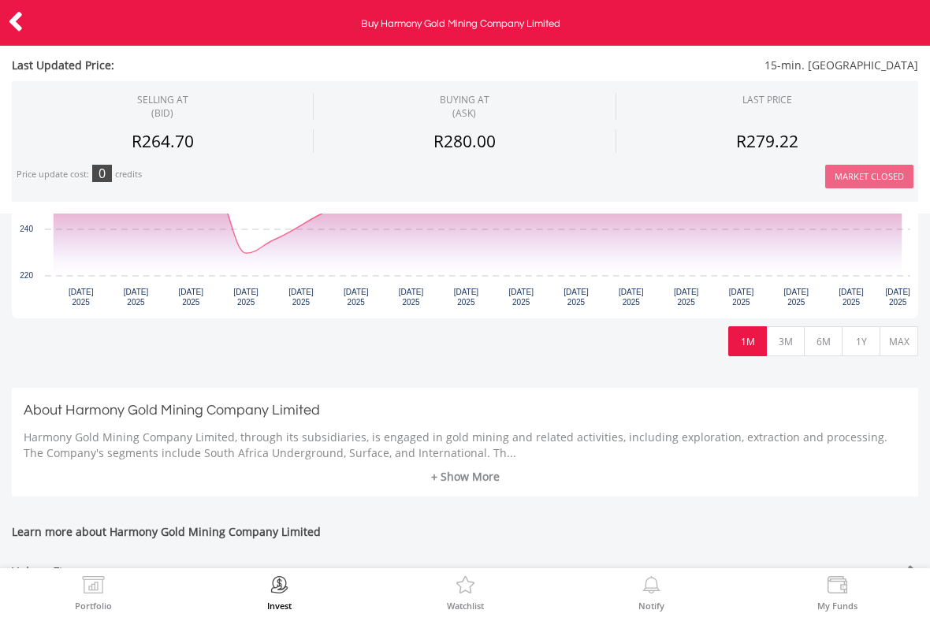
scroll to position [555, 0]
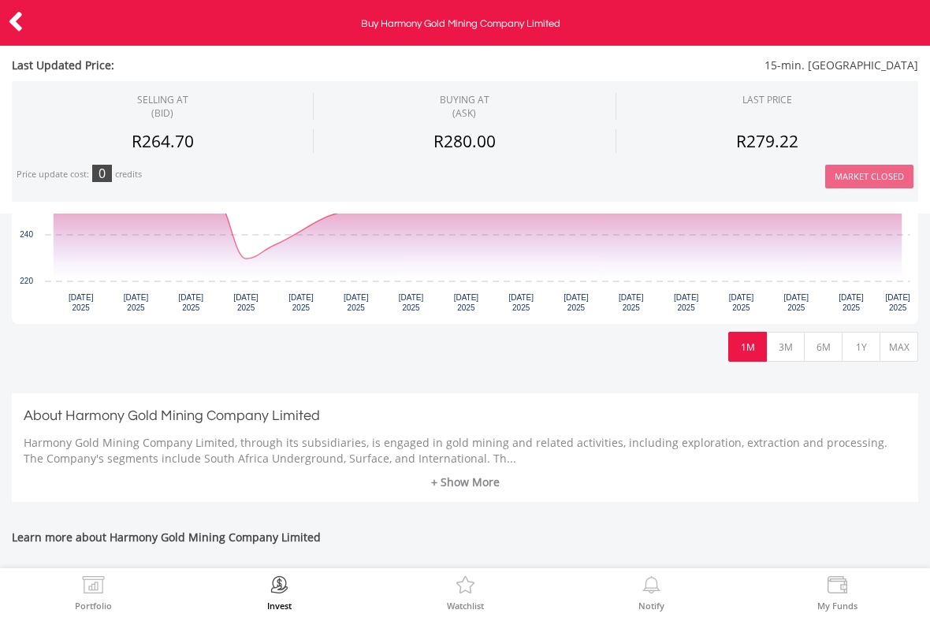
click at [870, 350] on button "1Y" at bounding box center [860, 347] width 39 height 30
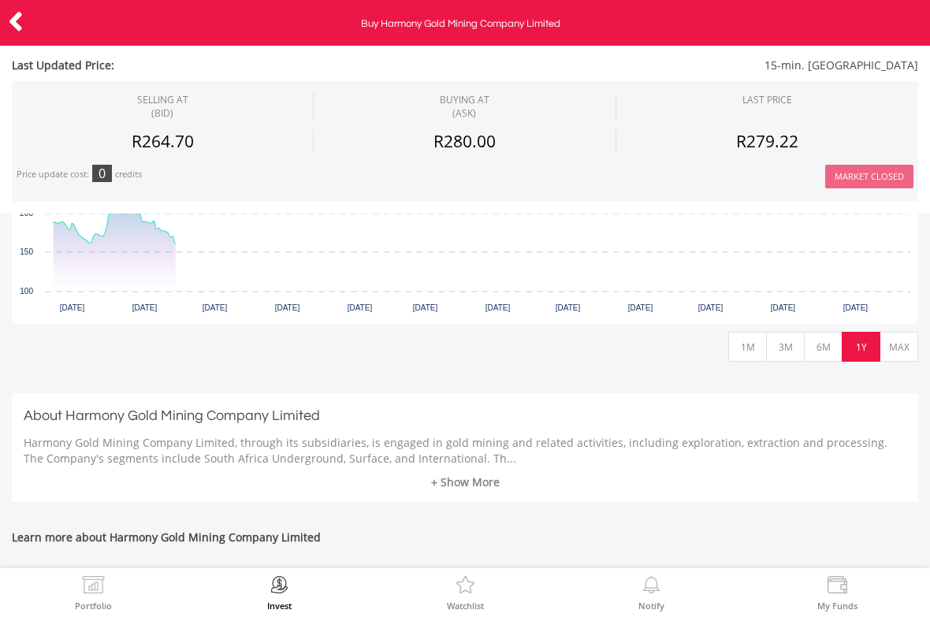
click at [834, 304] on rect "Interactive chart" at bounding box center [465, 205] width 906 height 236
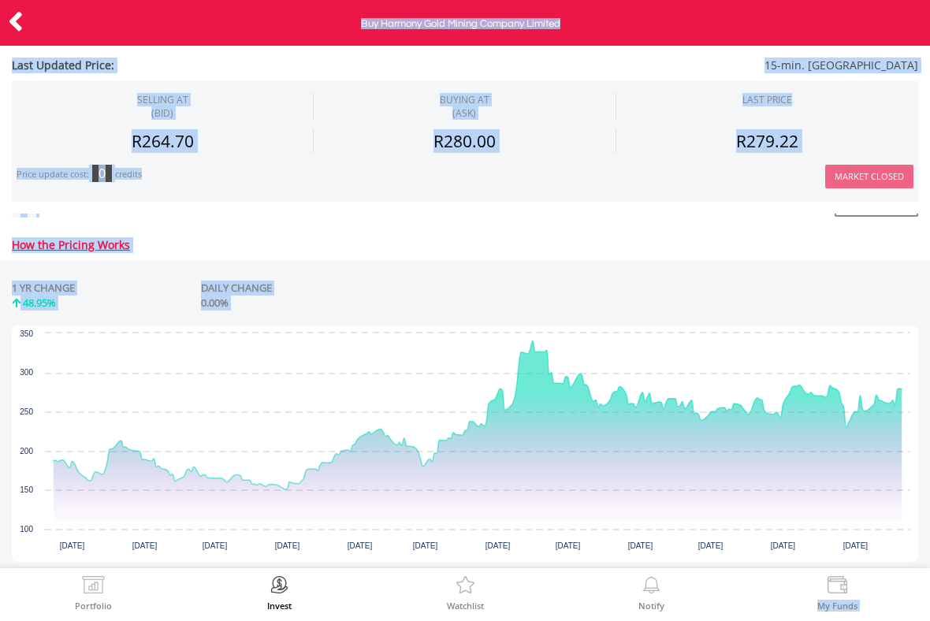
scroll to position [306, 0]
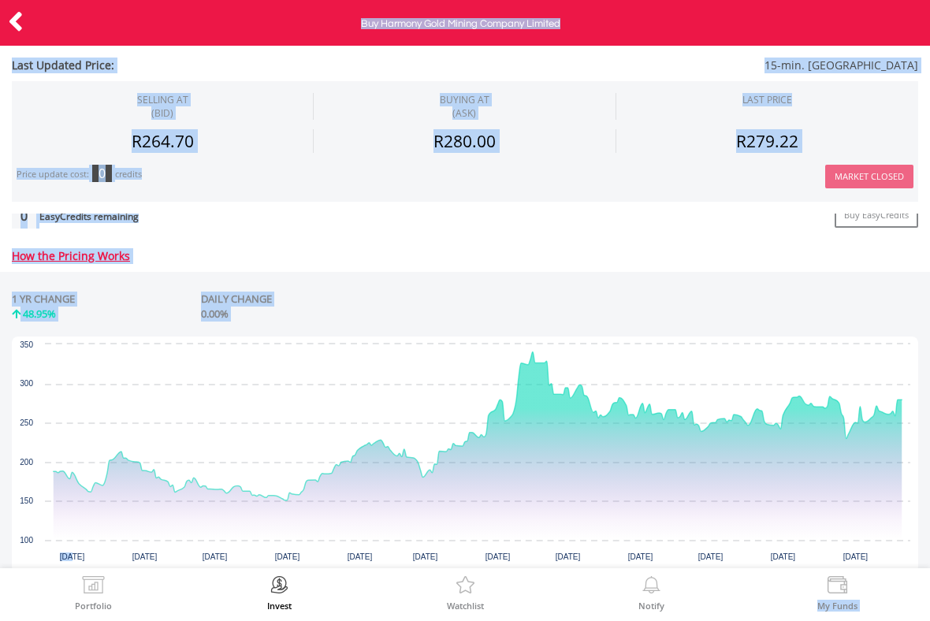
click at [22, 24] on icon at bounding box center [16, 21] width 16 height 31
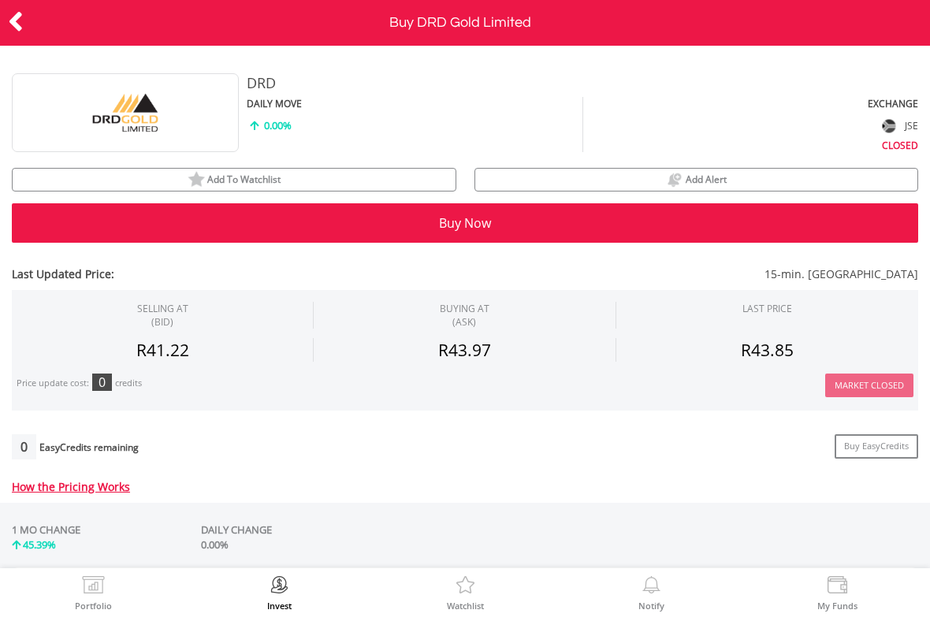
click at [13, 13] on icon at bounding box center [16, 21] width 16 height 31
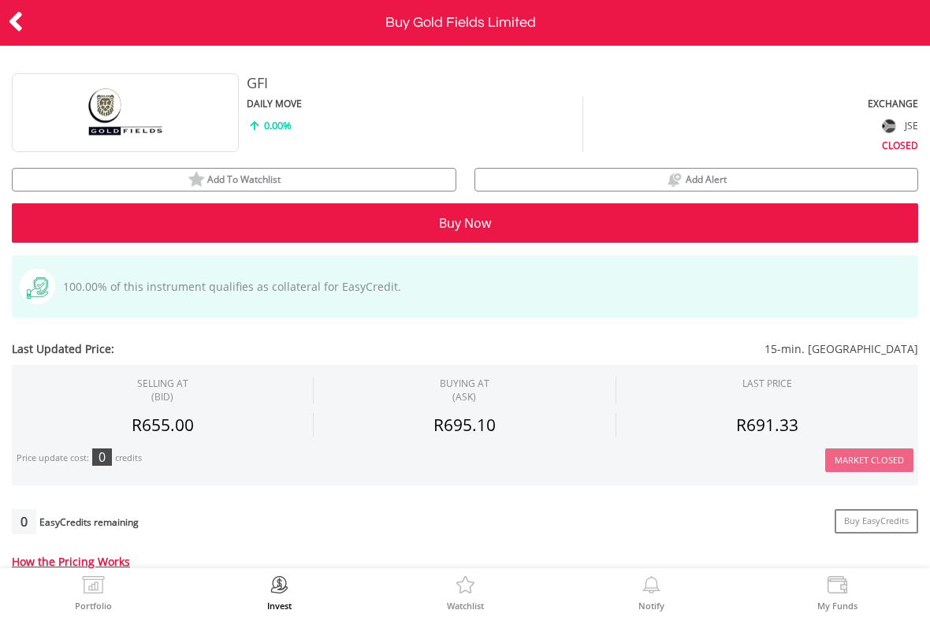
click at [17, 24] on icon at bounding box center [16, 21] width 16 height 31
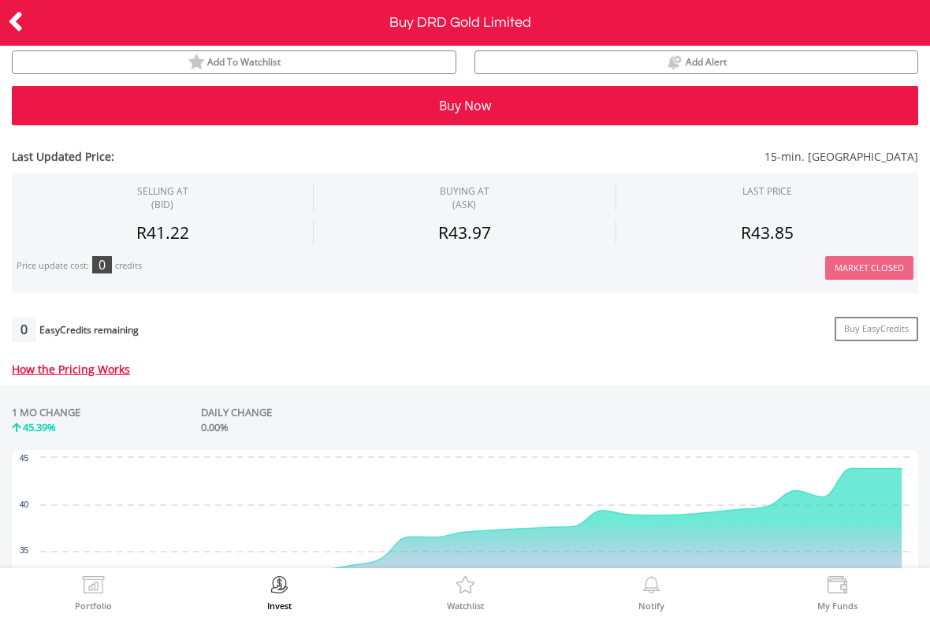
scroll to position [112, 0]
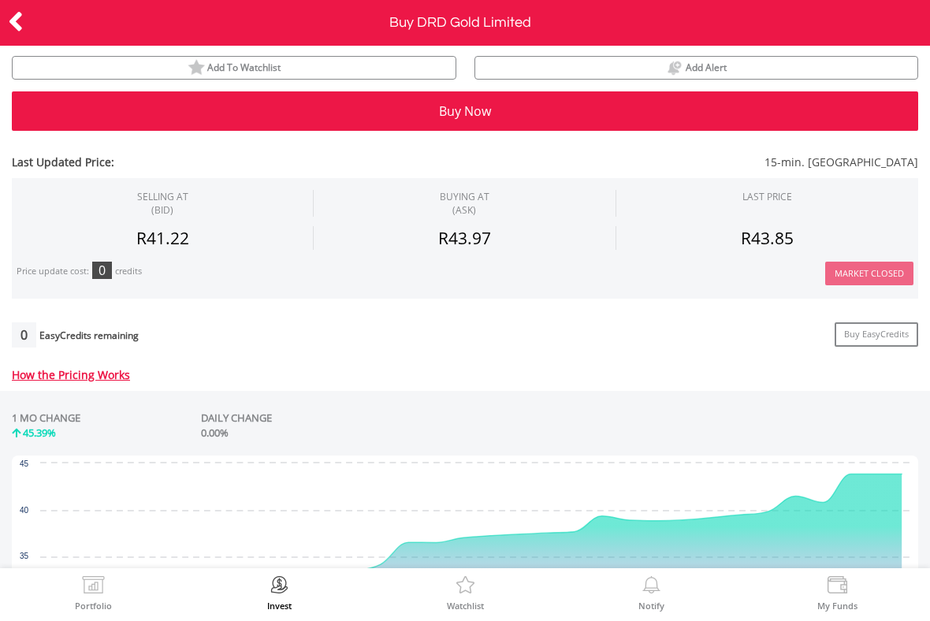
click at [17, 27] on icon at bounding box center [16, 21] width 16 height 31
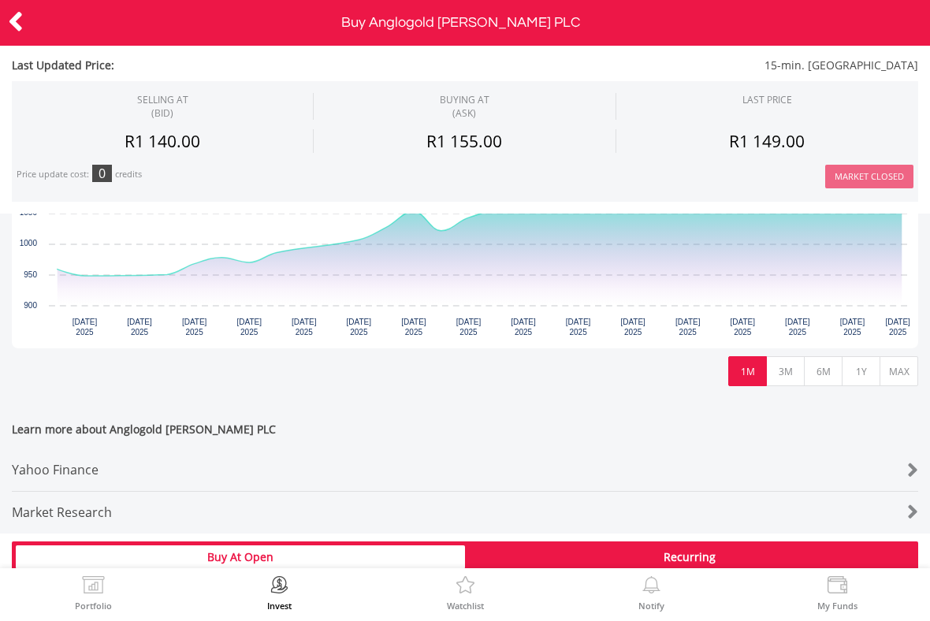
scroll to position [537, 0]
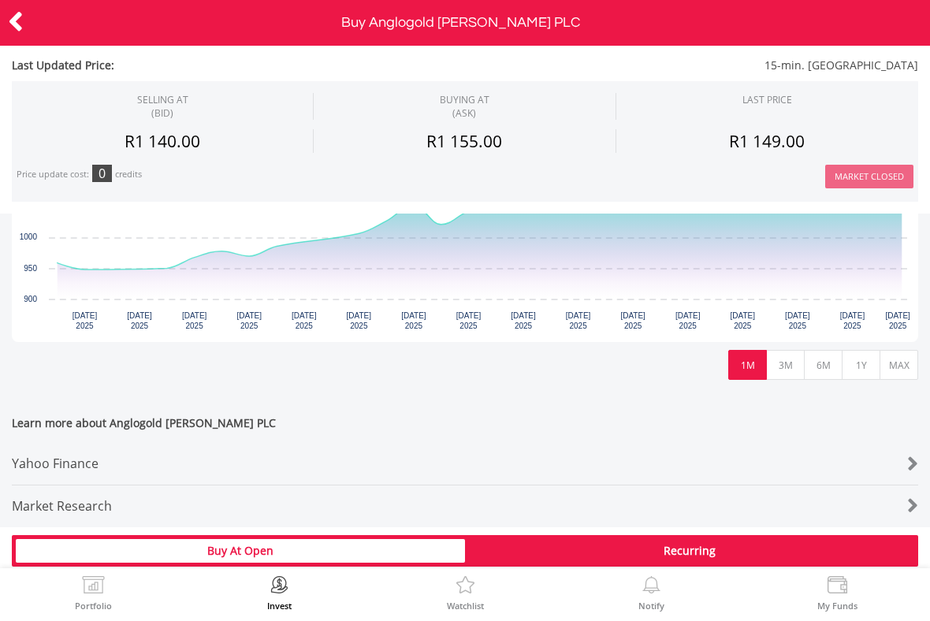
click at [873, 361] on button "1Y" at bounding box center [860, 365] width 39 height 30
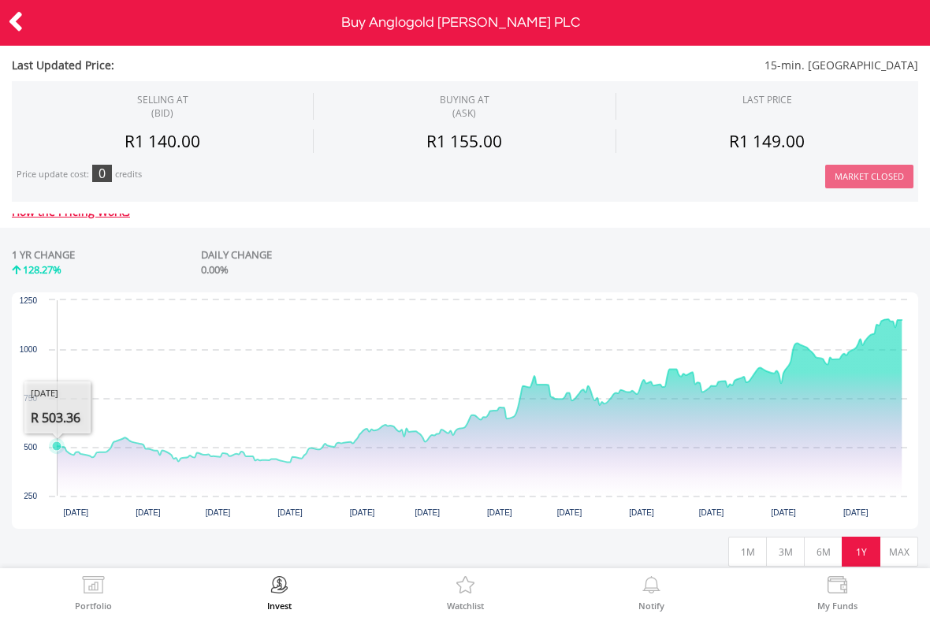
scroll to position [345, 0]
